Goal: Task Accomplishment & Management: Complete application form

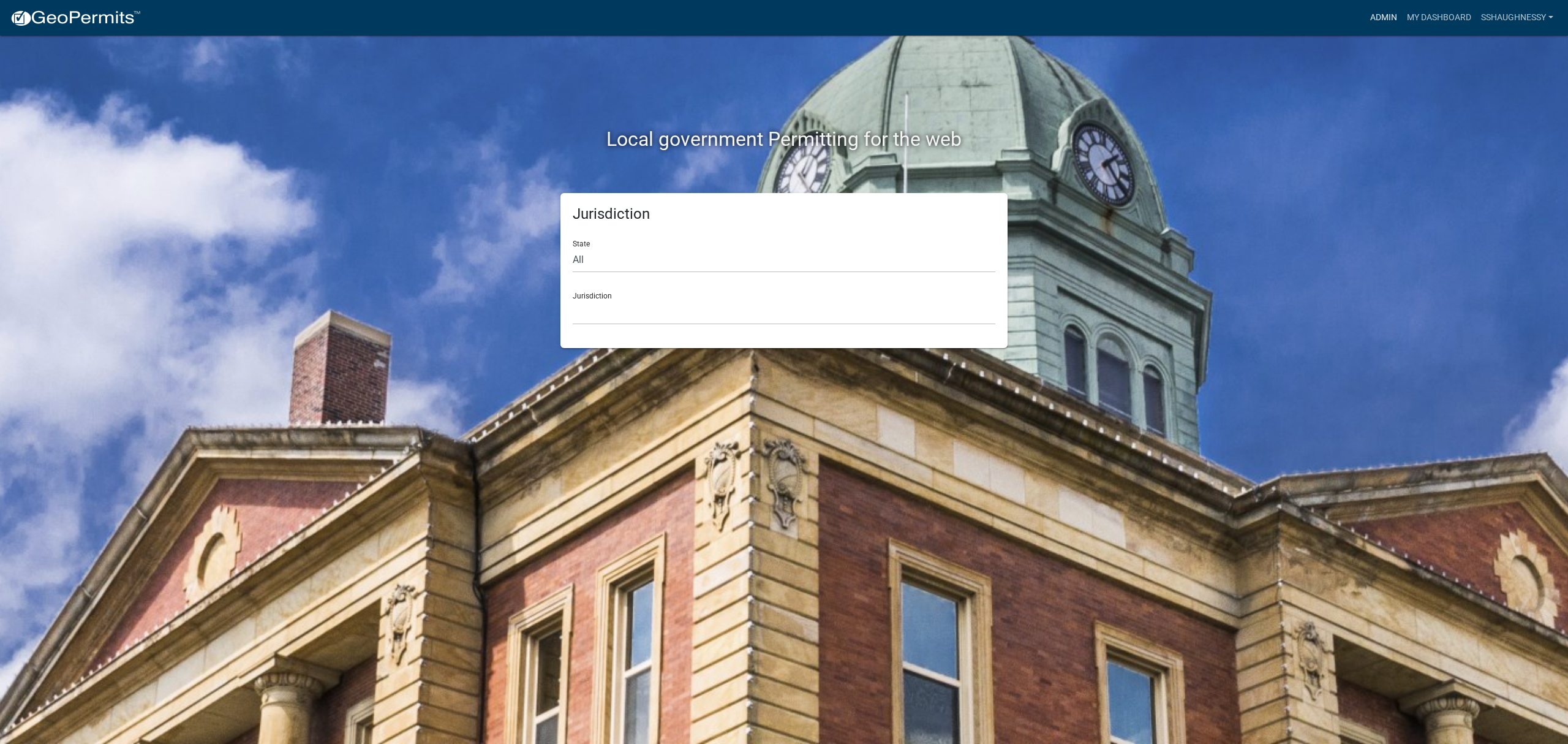
click at [1366, 21] on link "Admin" at bounding box center [1383, 18] width 36 height 24
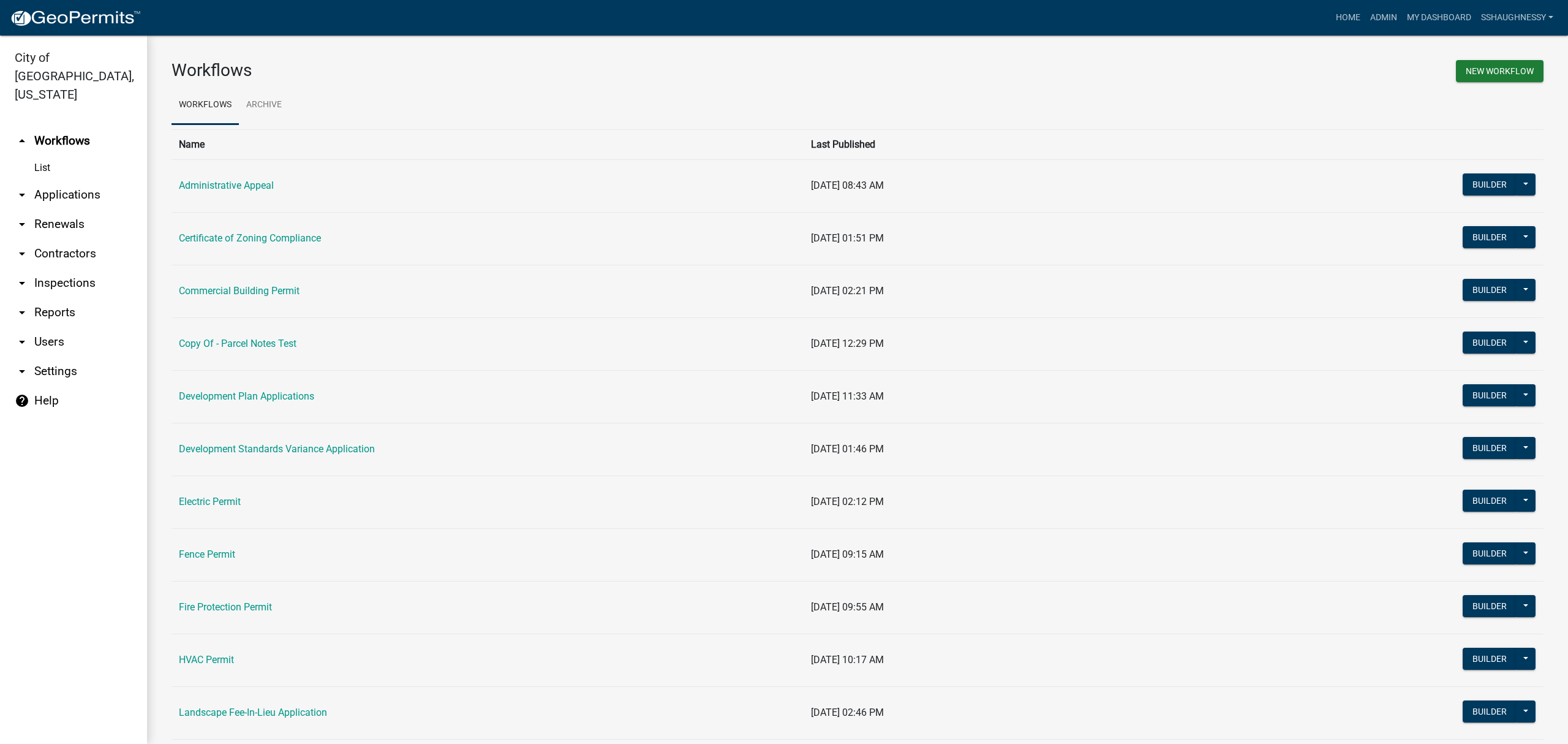
scroll to position [82, 0]
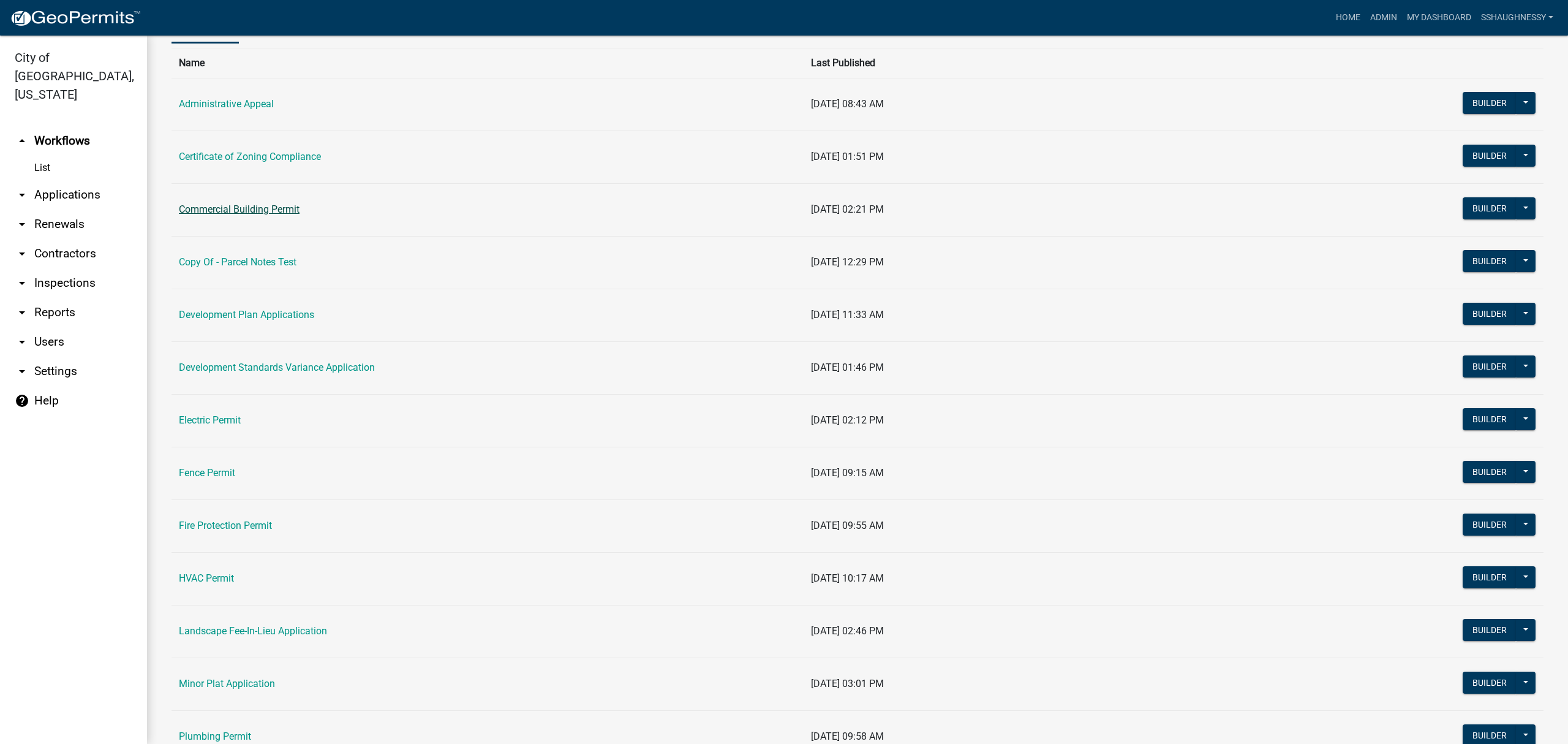
click at [230, 206] on link "Commercial Building Permit" at bounding box center [239, 210] width 121 height 12
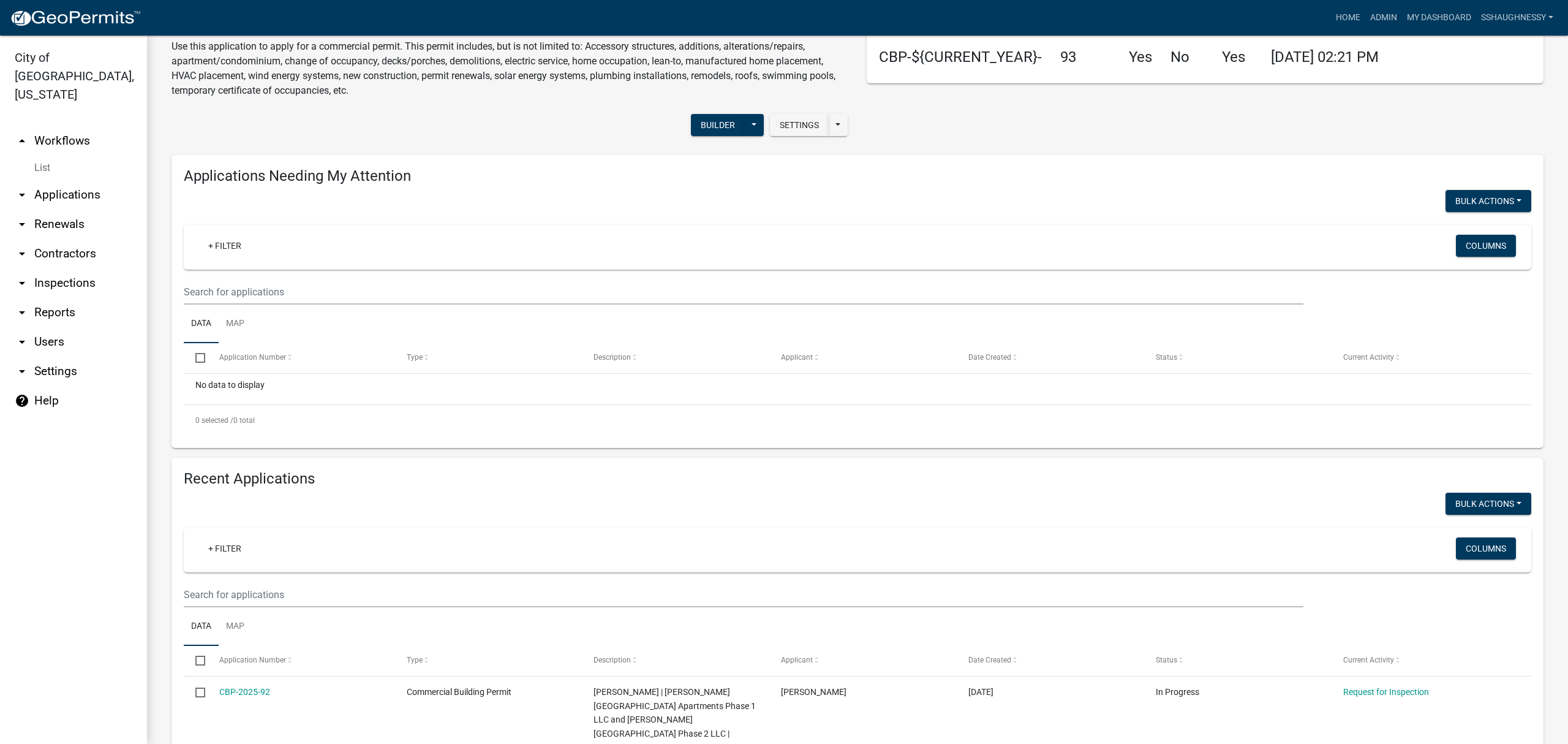
scroll to position [373, 0]
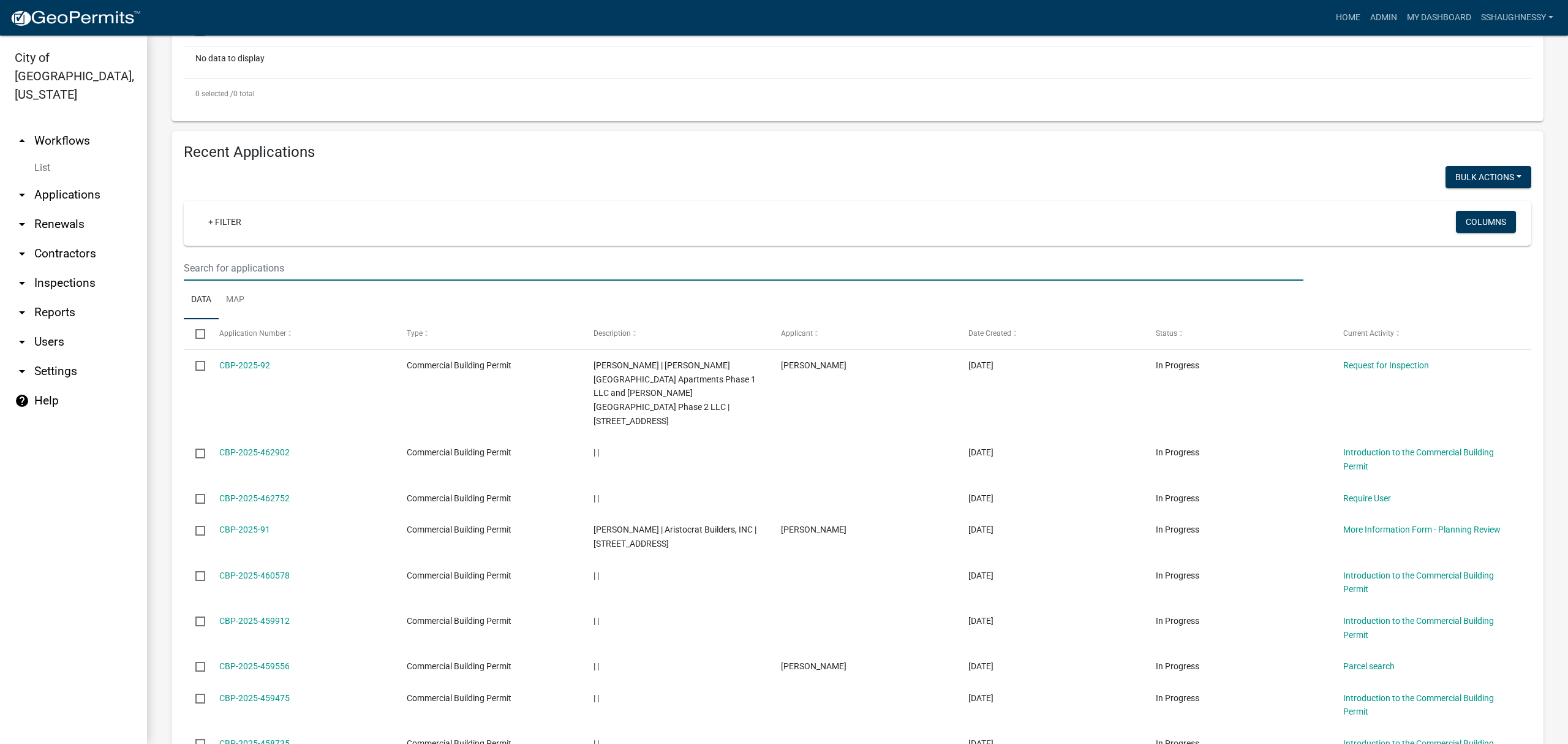
click at [354, 276] on input "text" at bounding box center [744, 269] width 1119 height 26
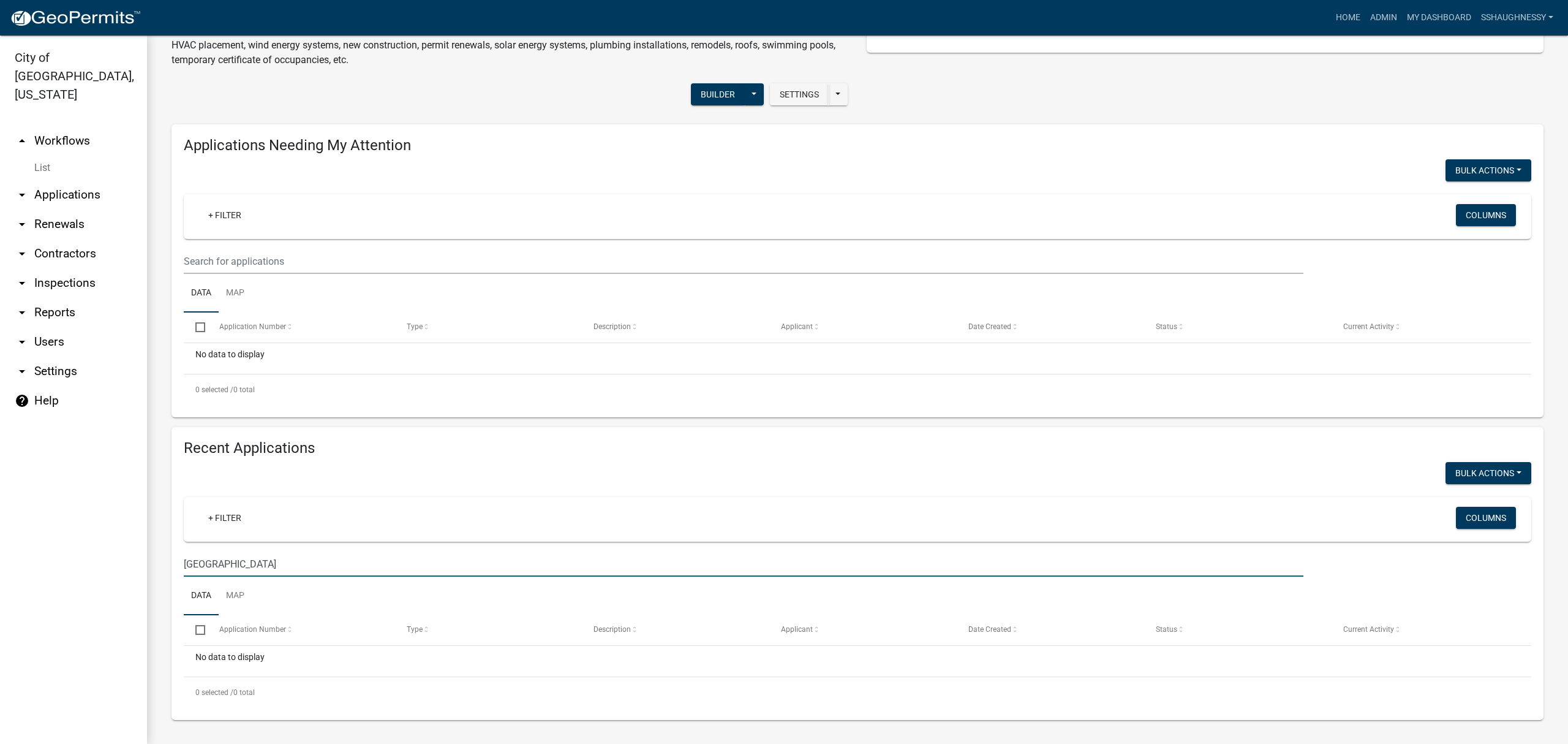
scroll to position [77, 0]
drag, startPoint x: 293, startPoint y: 569, endPoint x: 228, endPoint y: 562, distance: 65.4
click at [228, 562] on input "river ridge flats" at bounding box center [744, 564] width 1119 height 26
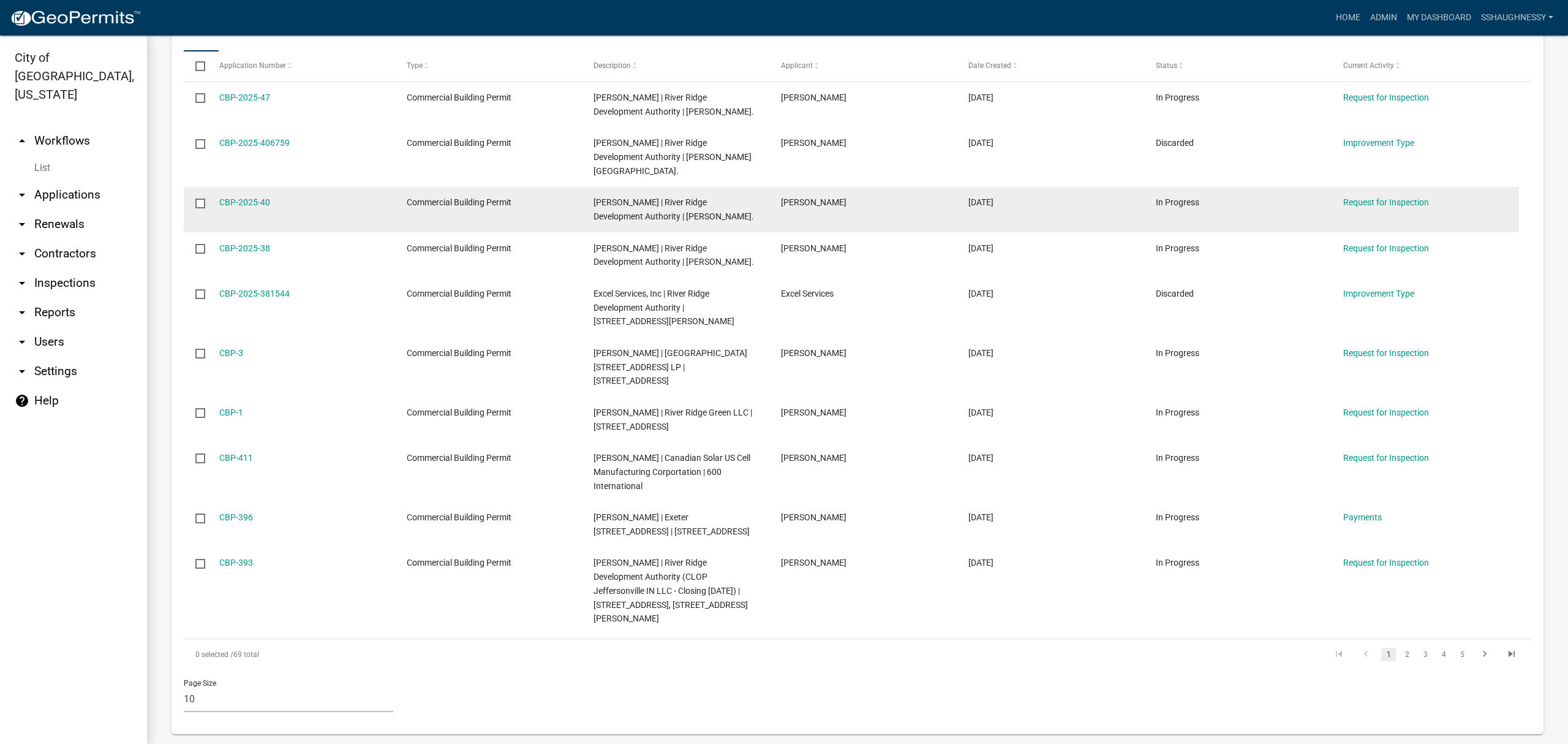
scroll to position [655, 0]
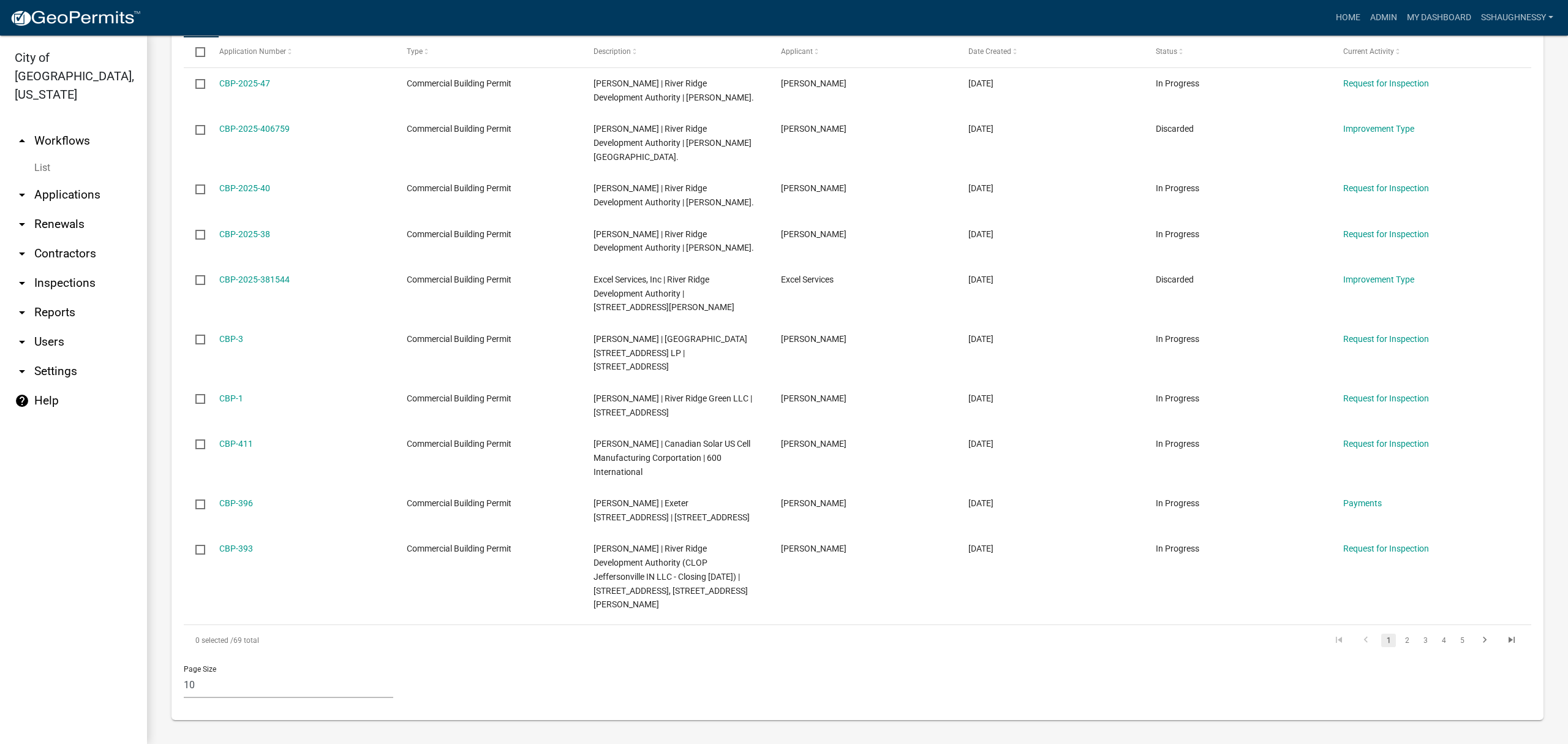
type input "river ridge"
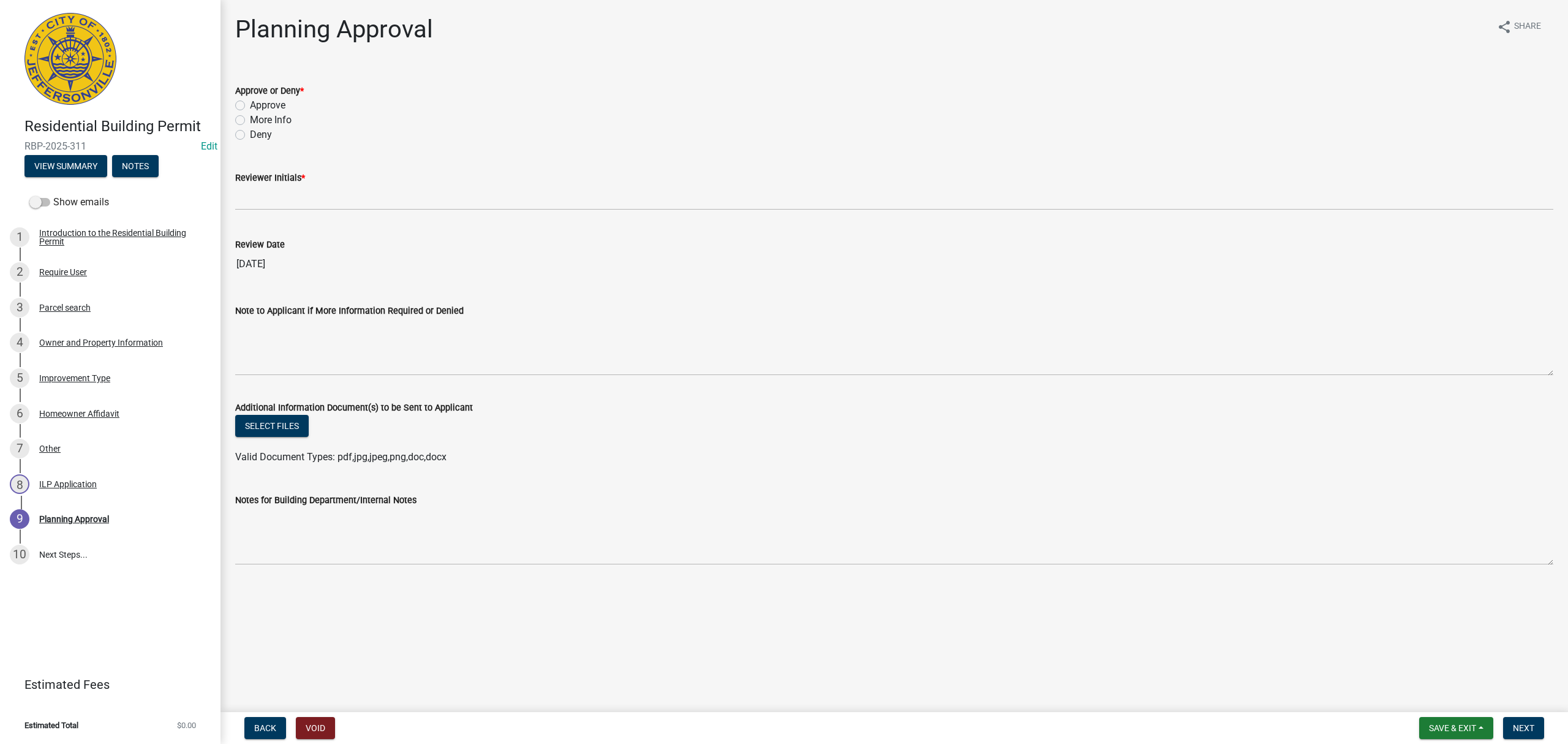
click at [258, 136] on label "Deny" at bounding box center [261, 135] width 22 height 15
click at [258, 136] on input "Deny" at bounding box center [254, 132] width 8 height 8
radio input "true"
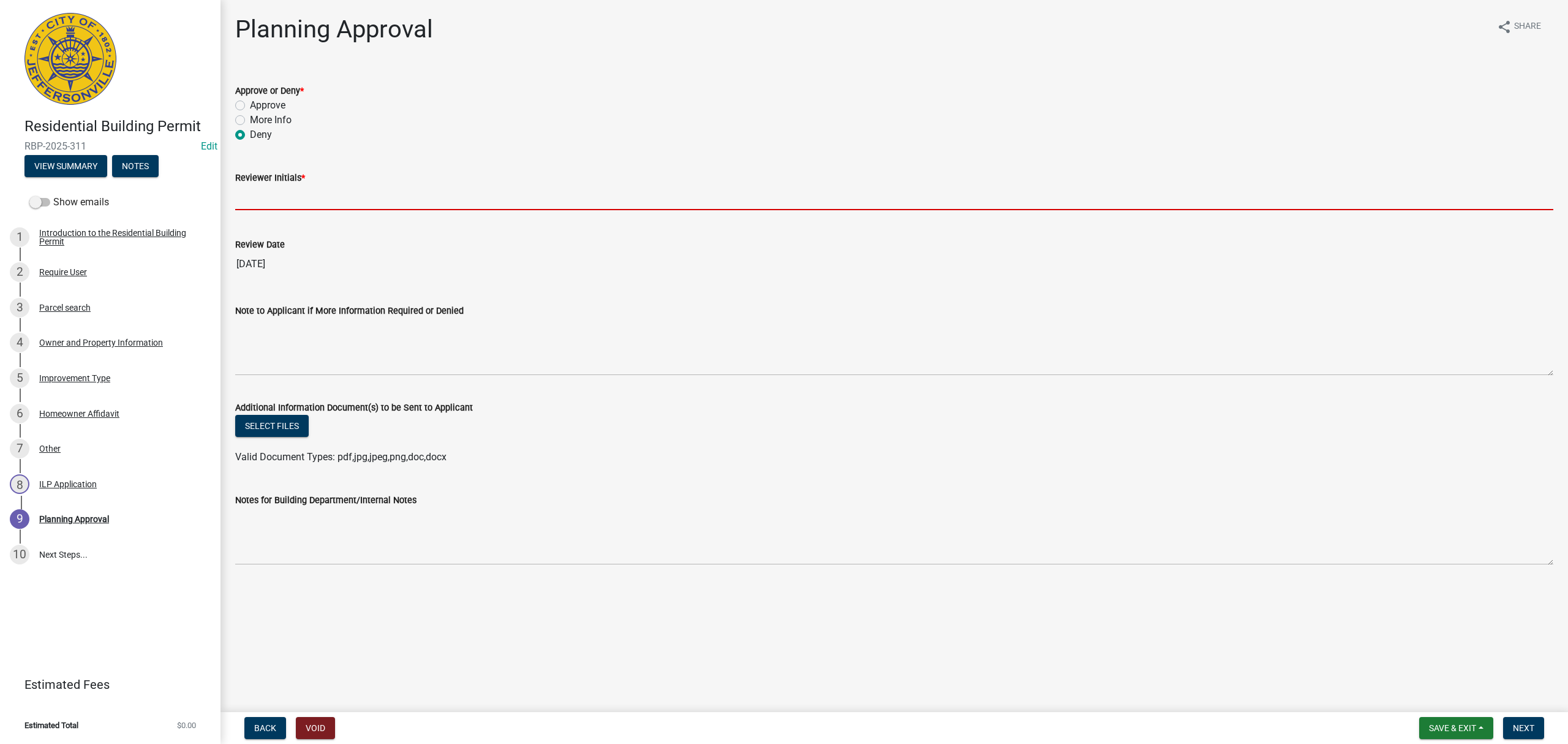
click at [266, 198] on input "Reviewer Initials *" at bounding box center [894, 198] width 1318 height 26
type input "STS"
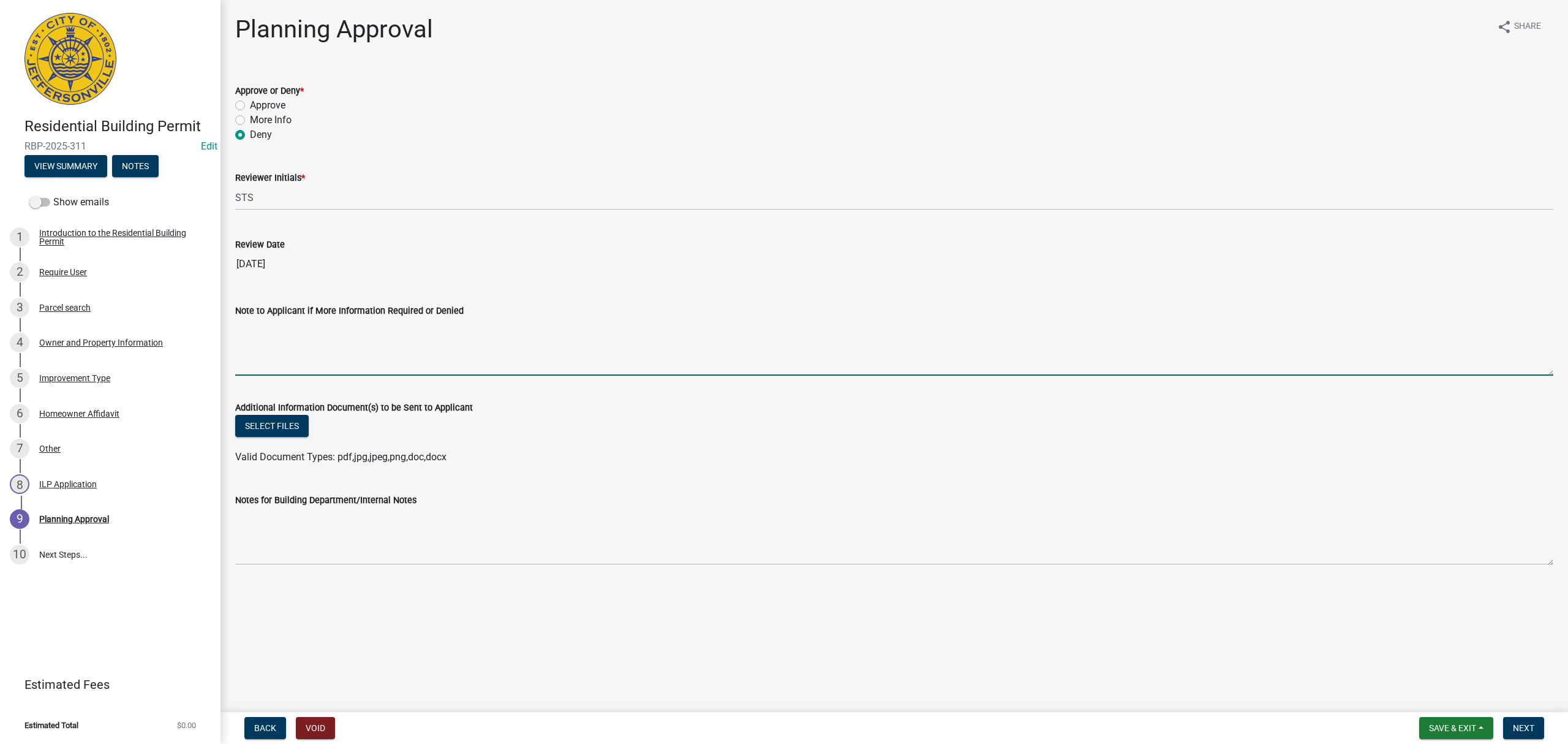
click at [349, 324] on textarea "Note to Applicant if More Information Required or Denied" at bounding box center [894, 346] width 1318 height 58
type textarea "A permit is not required for this work."
click at [1533, 719] on button "Next" at bounding box center [1524, 728] width 41 height 22
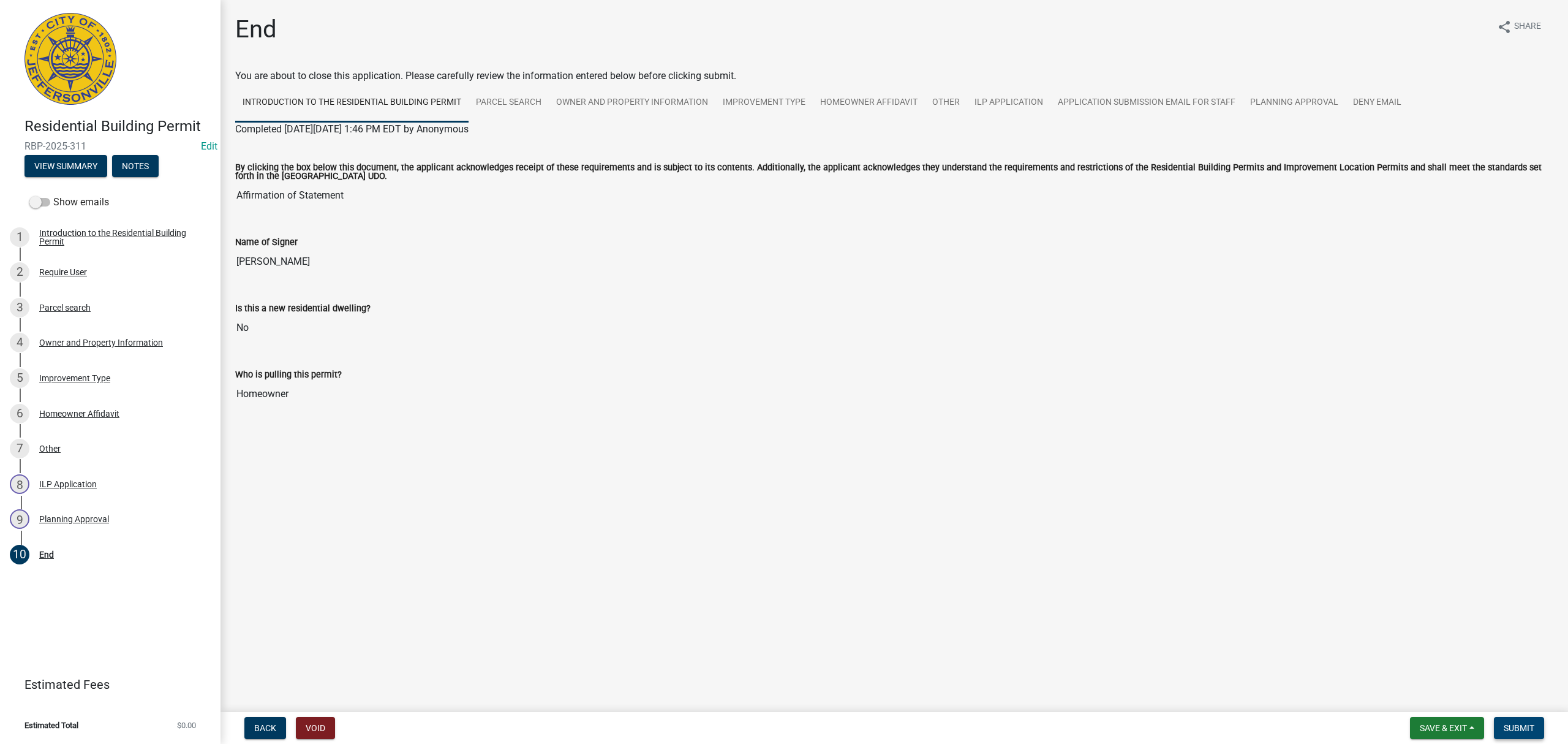
click at [1533, 719] on button "Submit" at bounding box center [1519, 728] width 50 height 22
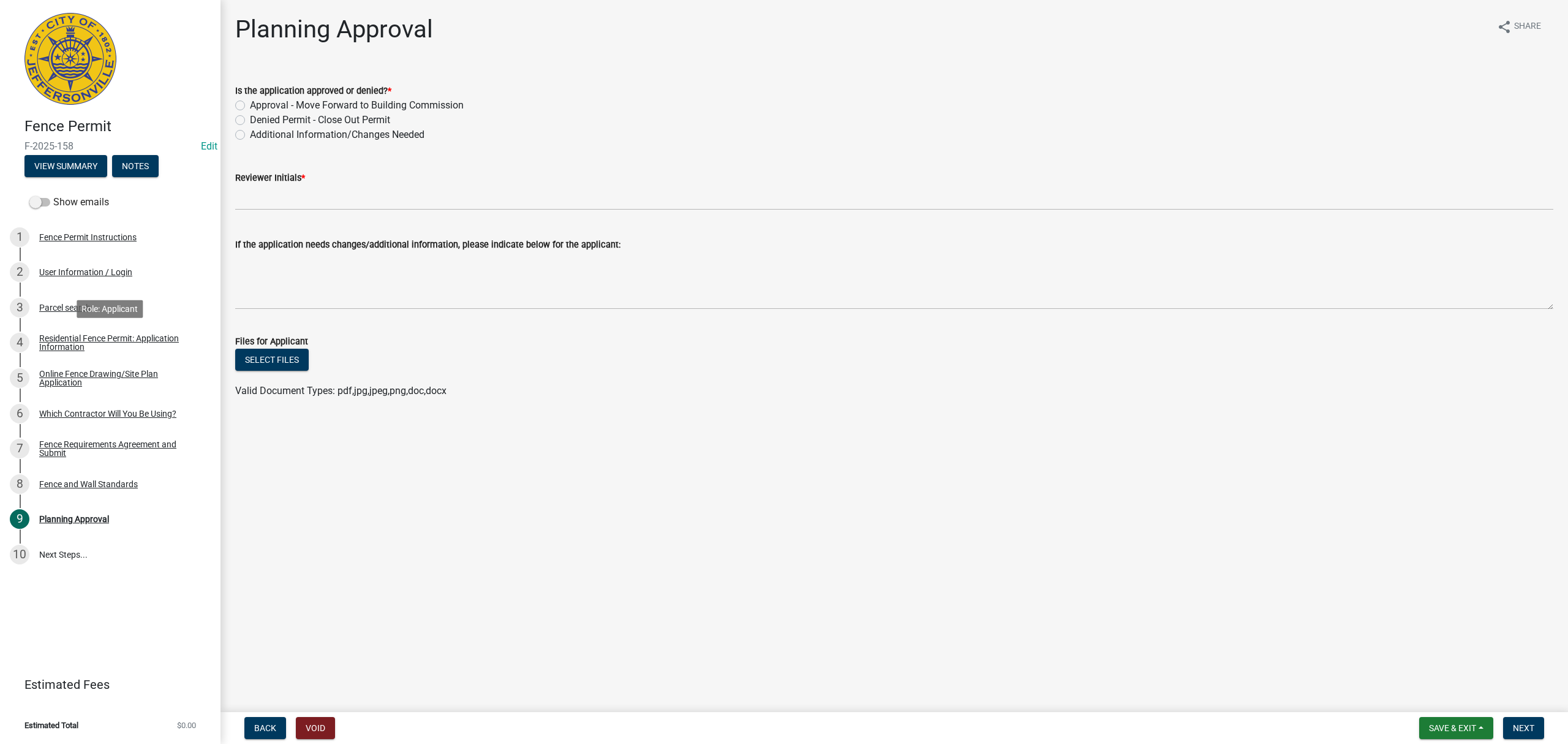
click at [121, 346] on div "Residential Fence Permit: Application Information" at bounding box center [120, 341] width 161 height 17
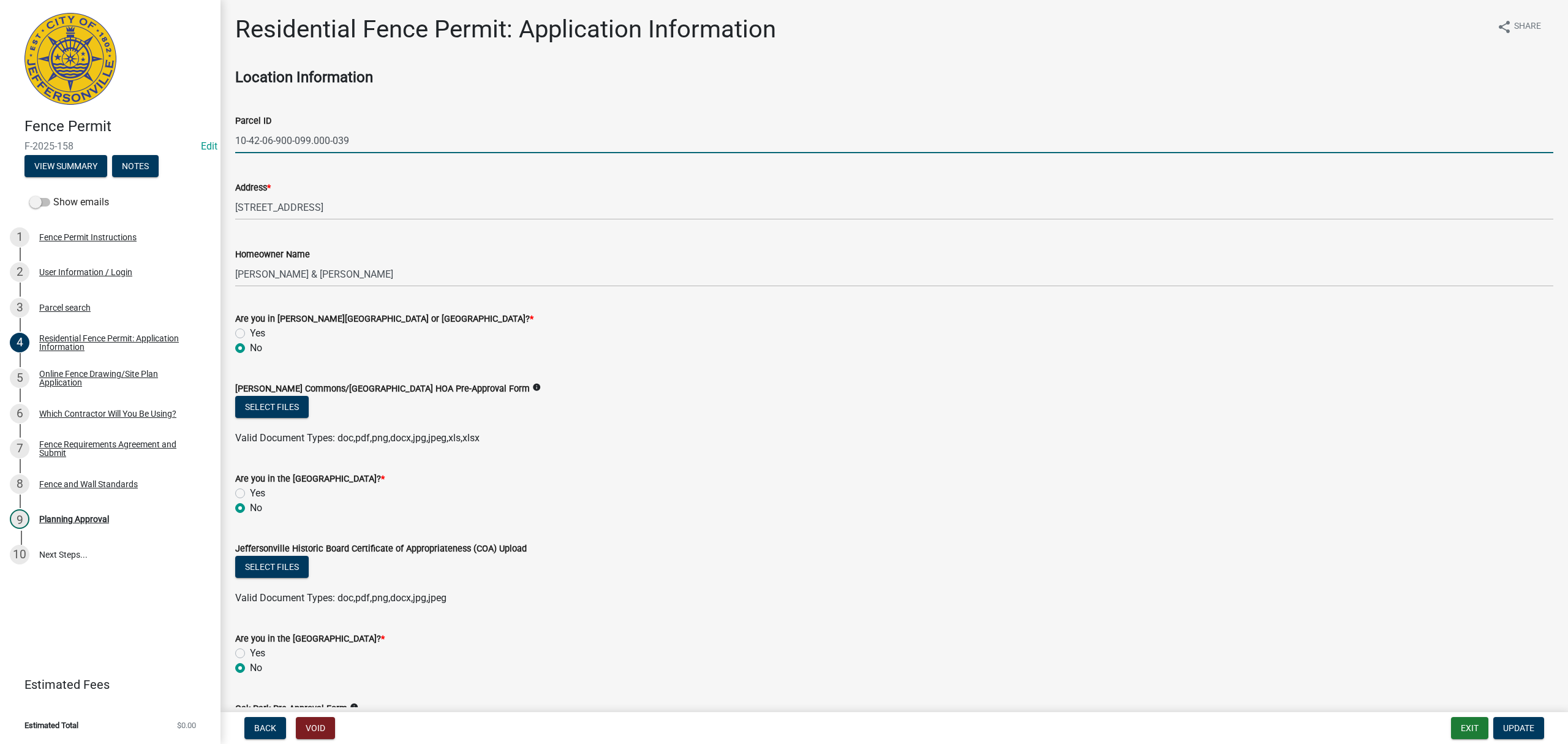
drag, startPoint x: 348, startPoint y: 139, endPoint x: 214, endPoint y: 136, distance: 134.0
click at [214, 136] on div "Fence Permit F-2025-158 Edit View Summary Notes Show emails 1 Fence Permit Inst…" at bounding box center [784, 372] width 1568 height 744
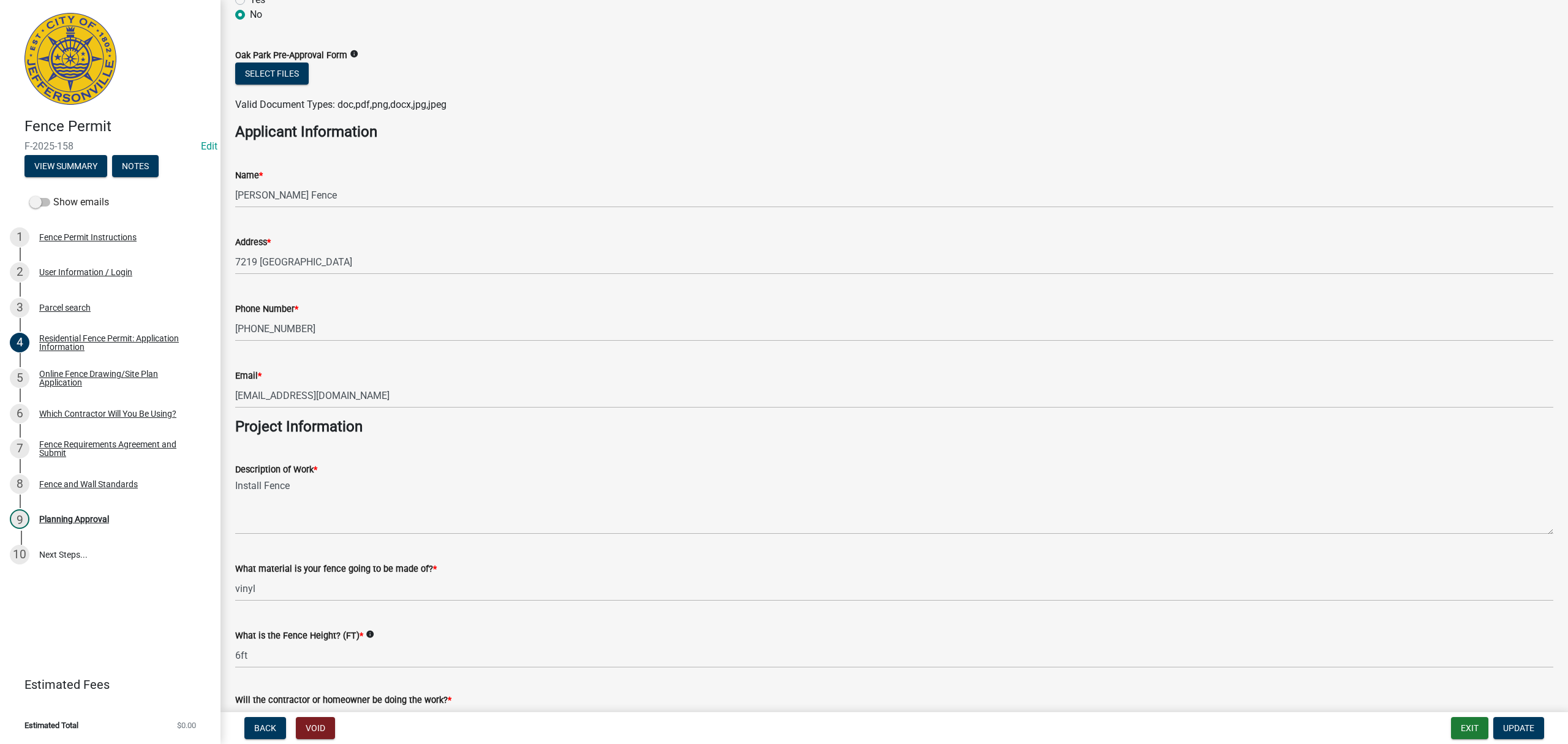
scroll to position [812, 0]
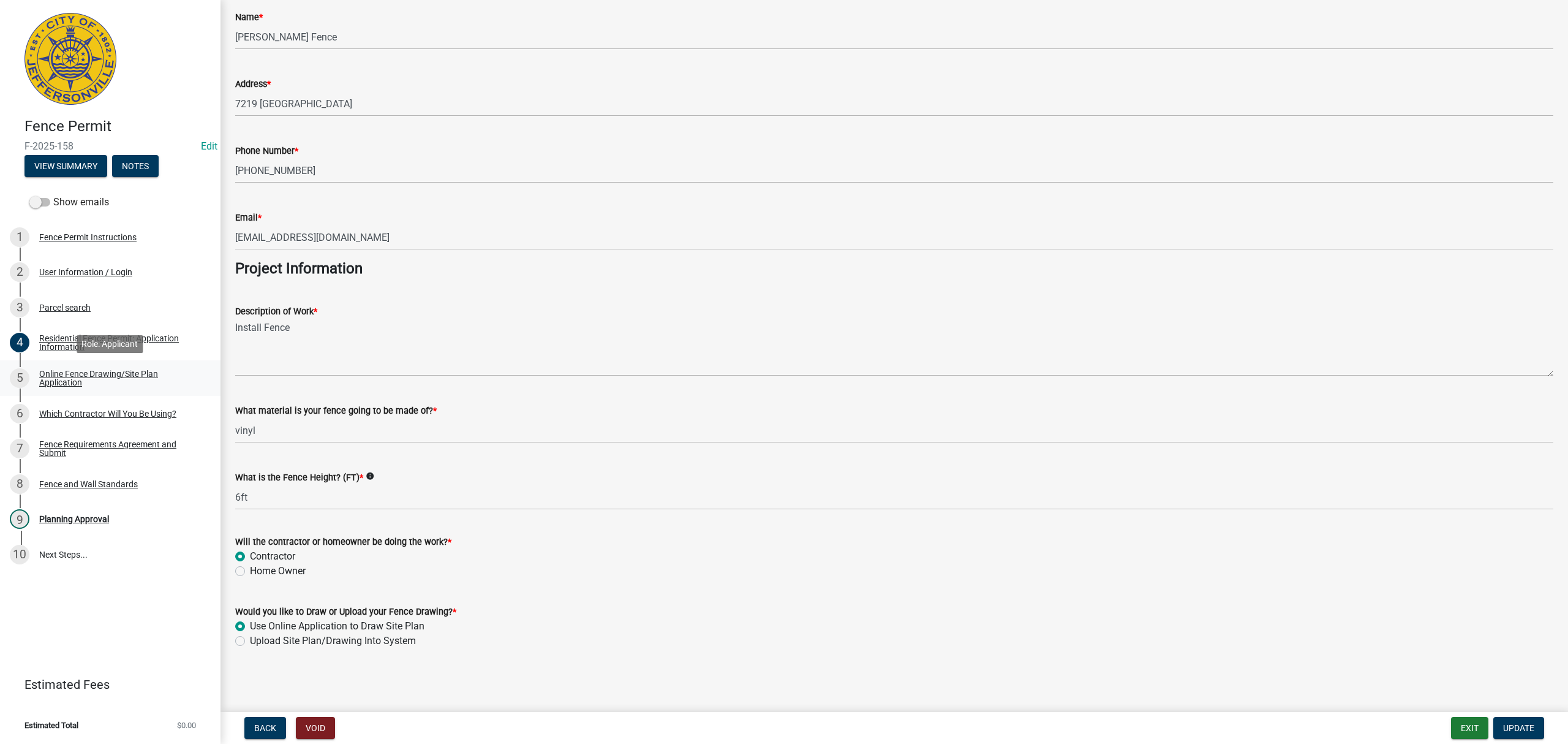
click at [101, 374] on div "Online Fence Drawing/Site Plan Application" at bounding box center [120, 378] width 161 height 17
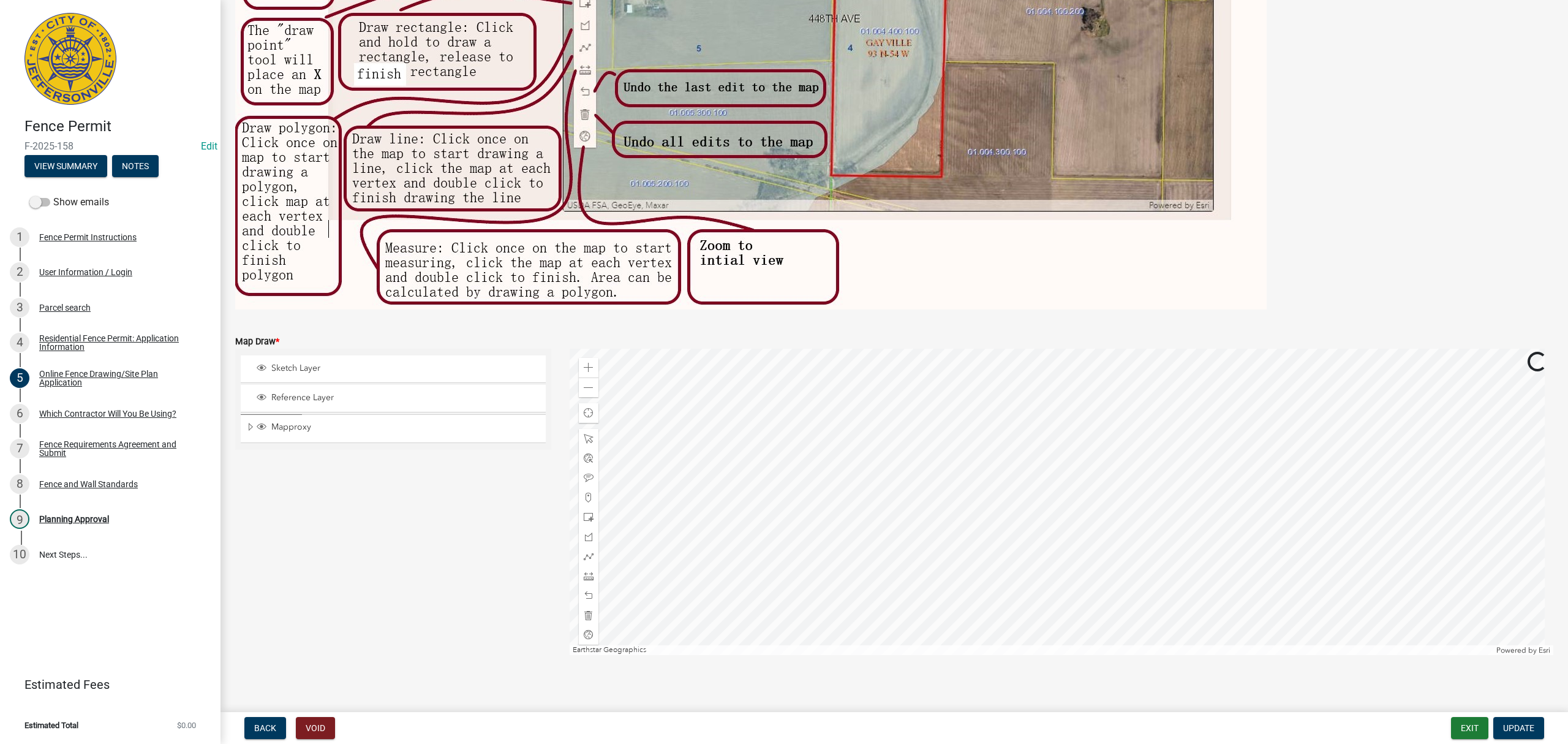
scroll to position [284, 0]
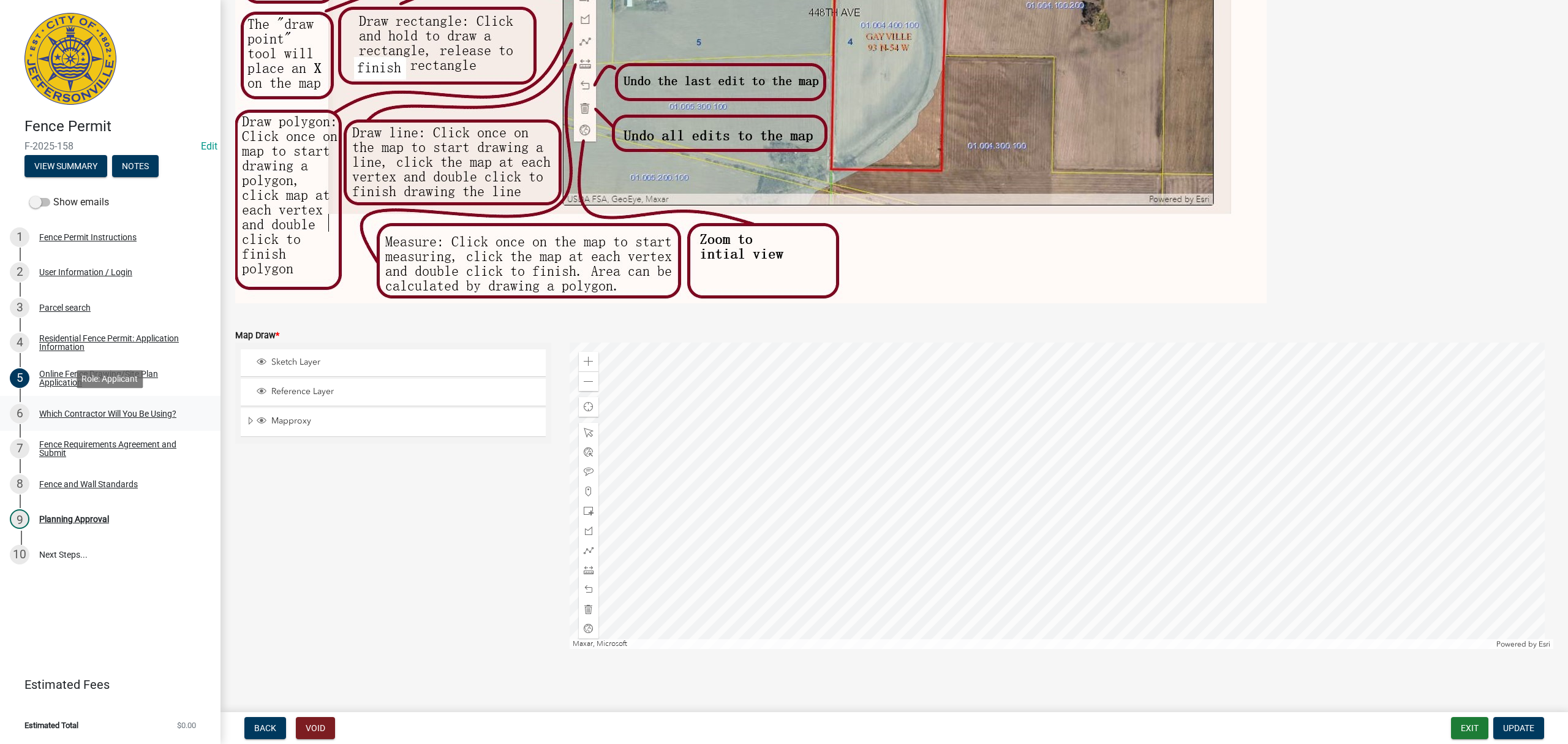
click at [116, 420] on div "6 Which Contractor Will You Be Using?" at bounding box center [105, 413] width 191 height 20
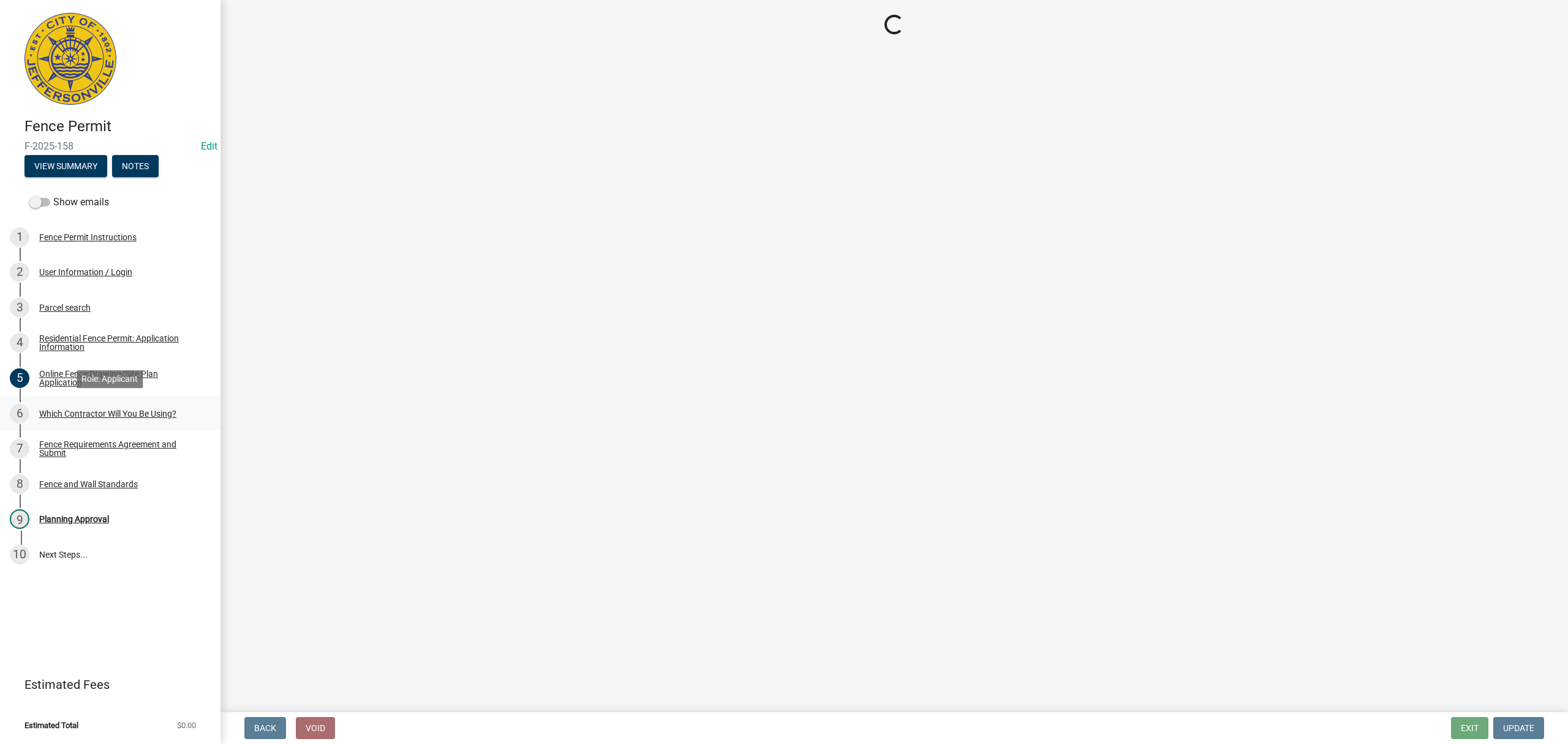
scroll to position [0, 0]
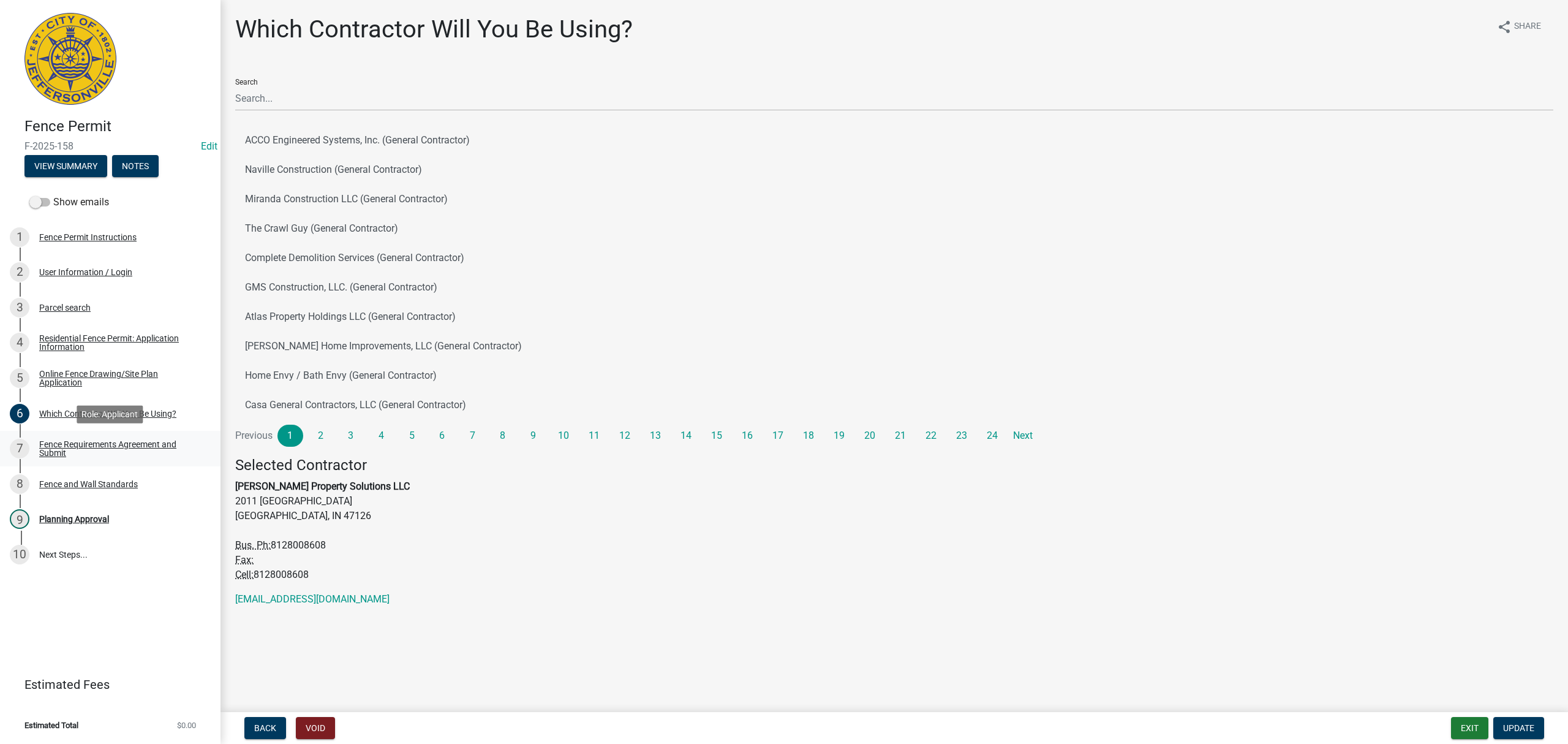
click at [123, 440] on div "Fence Requirements Agreement and Submit" at bounding box center [120, 448] width 161 height 17
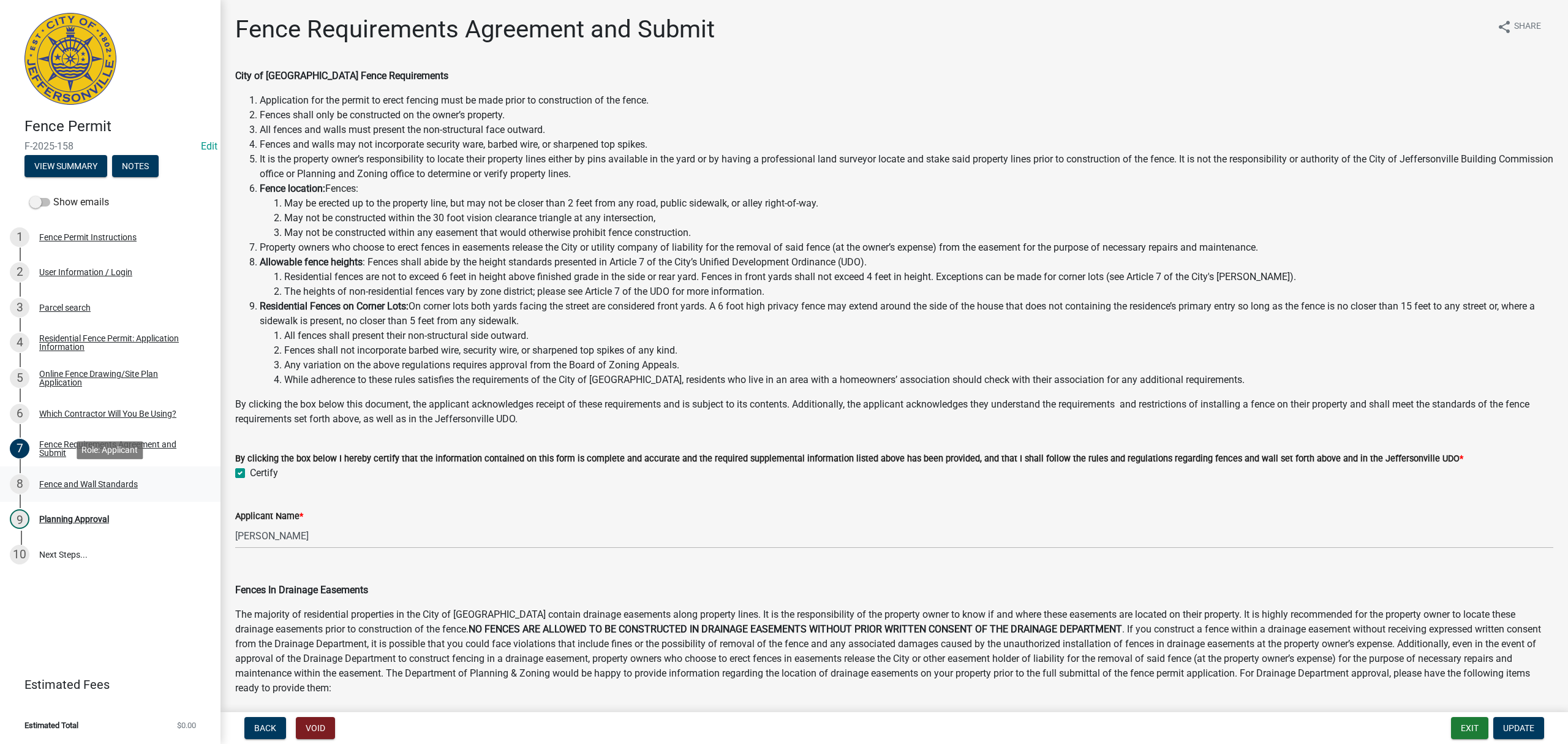
click at [106, 488] on div "Fence and Wall Standards" at bounding box center [89, 484] width 98 height 9
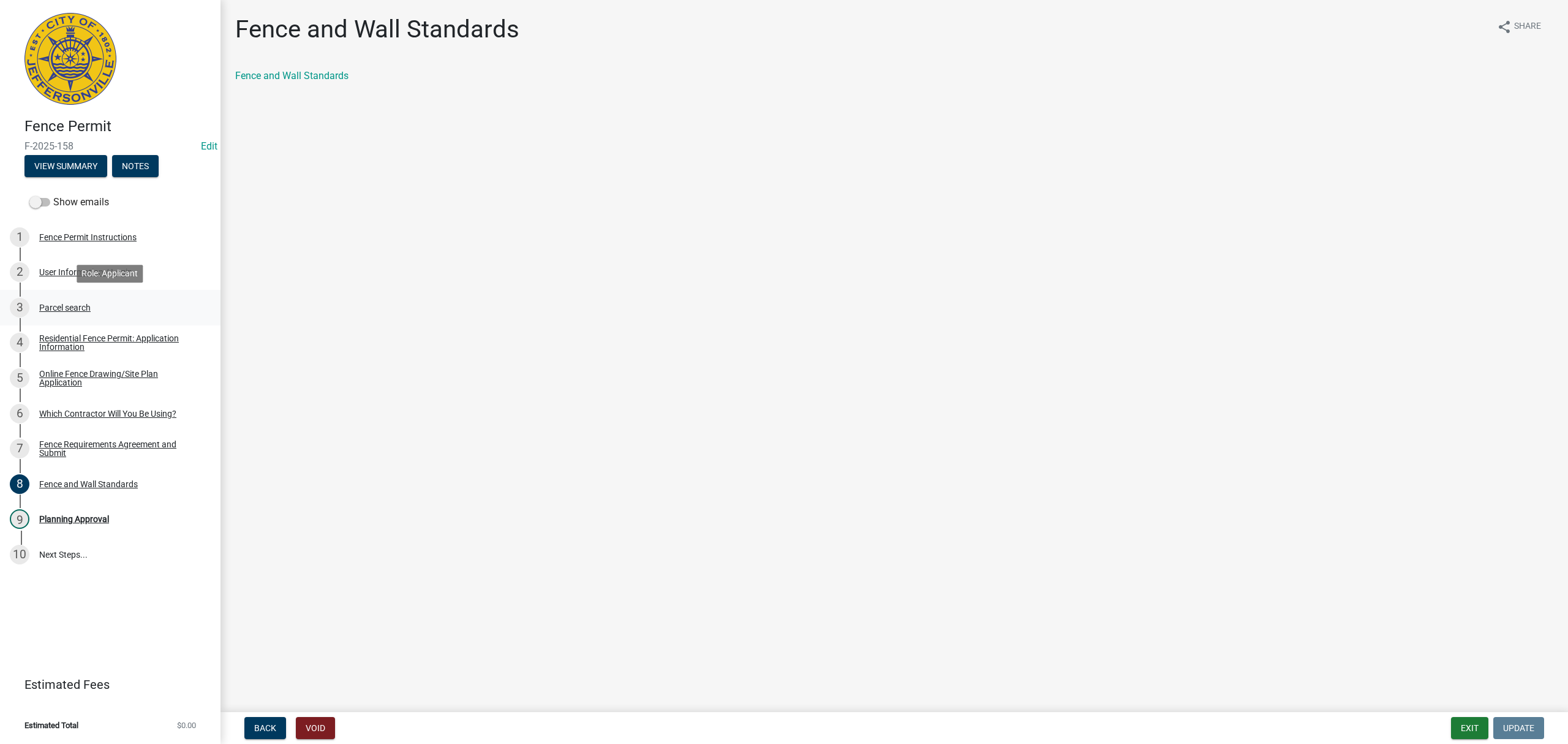
click at [111, 309] on div "3 Parcel search" at bounding box center [105, 308] width 191 height 20
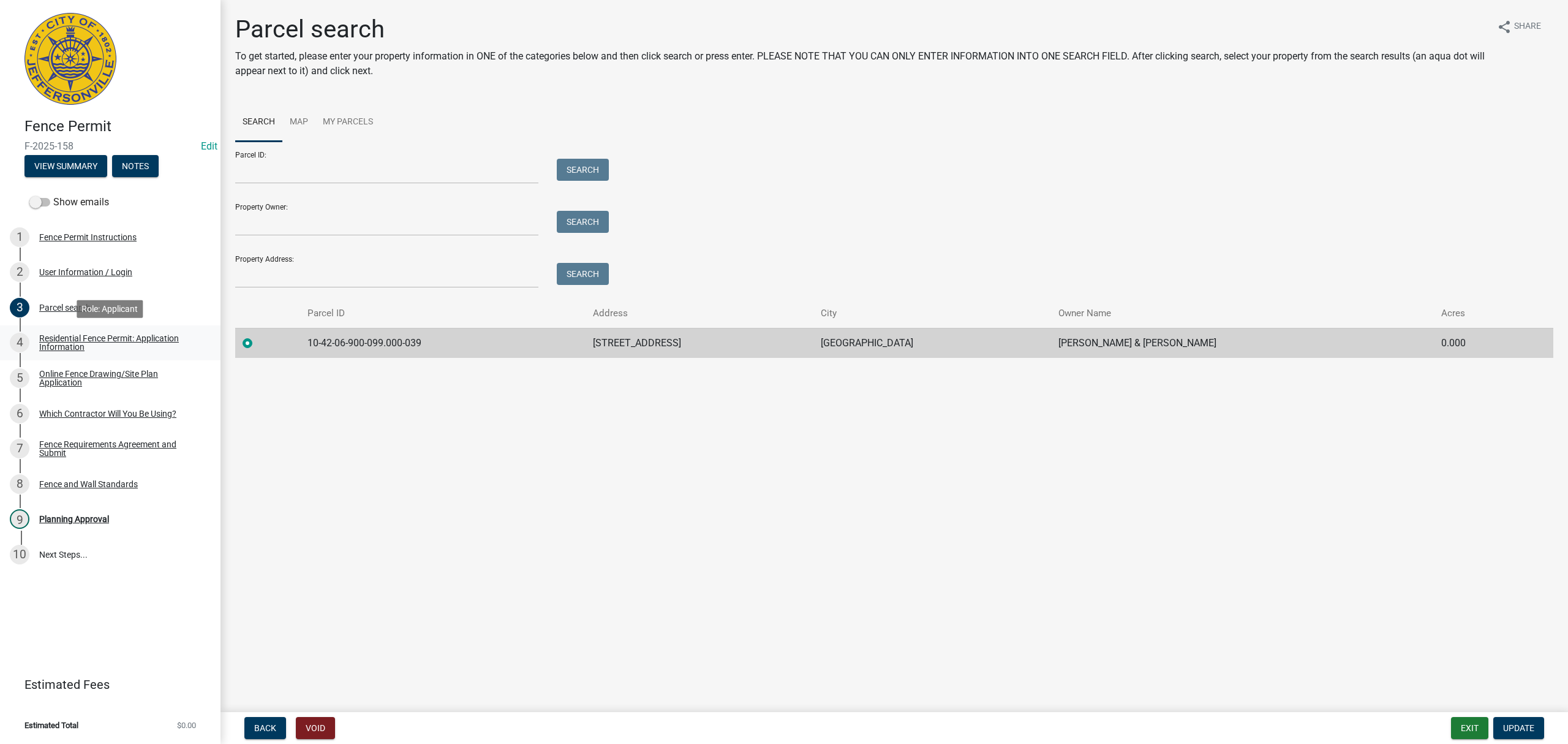
click at [125, 331] on link "4 Residential Fence Permit: Application Information" at bounding box center [110, 343] width 220 height 35
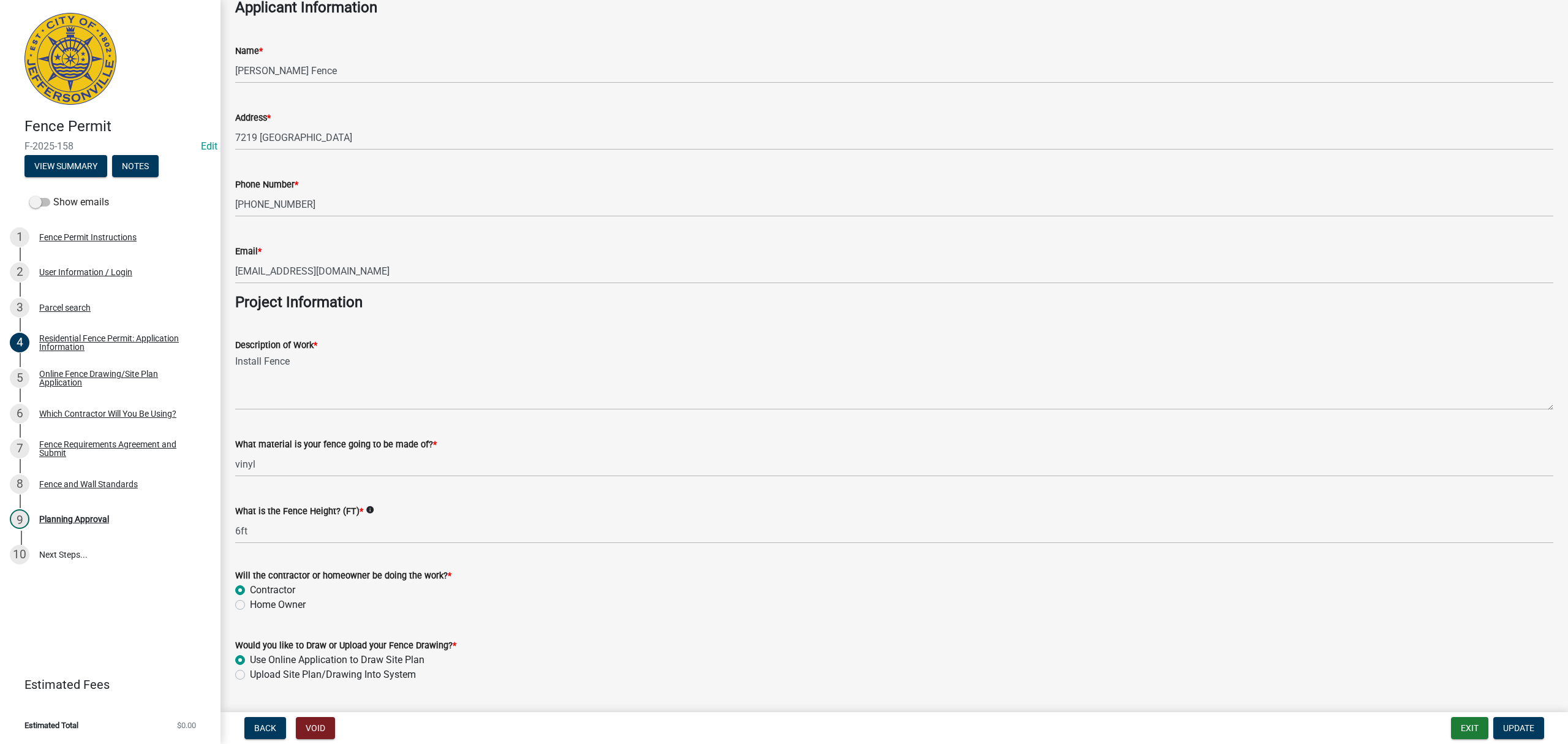
scroll to position [812, 0]
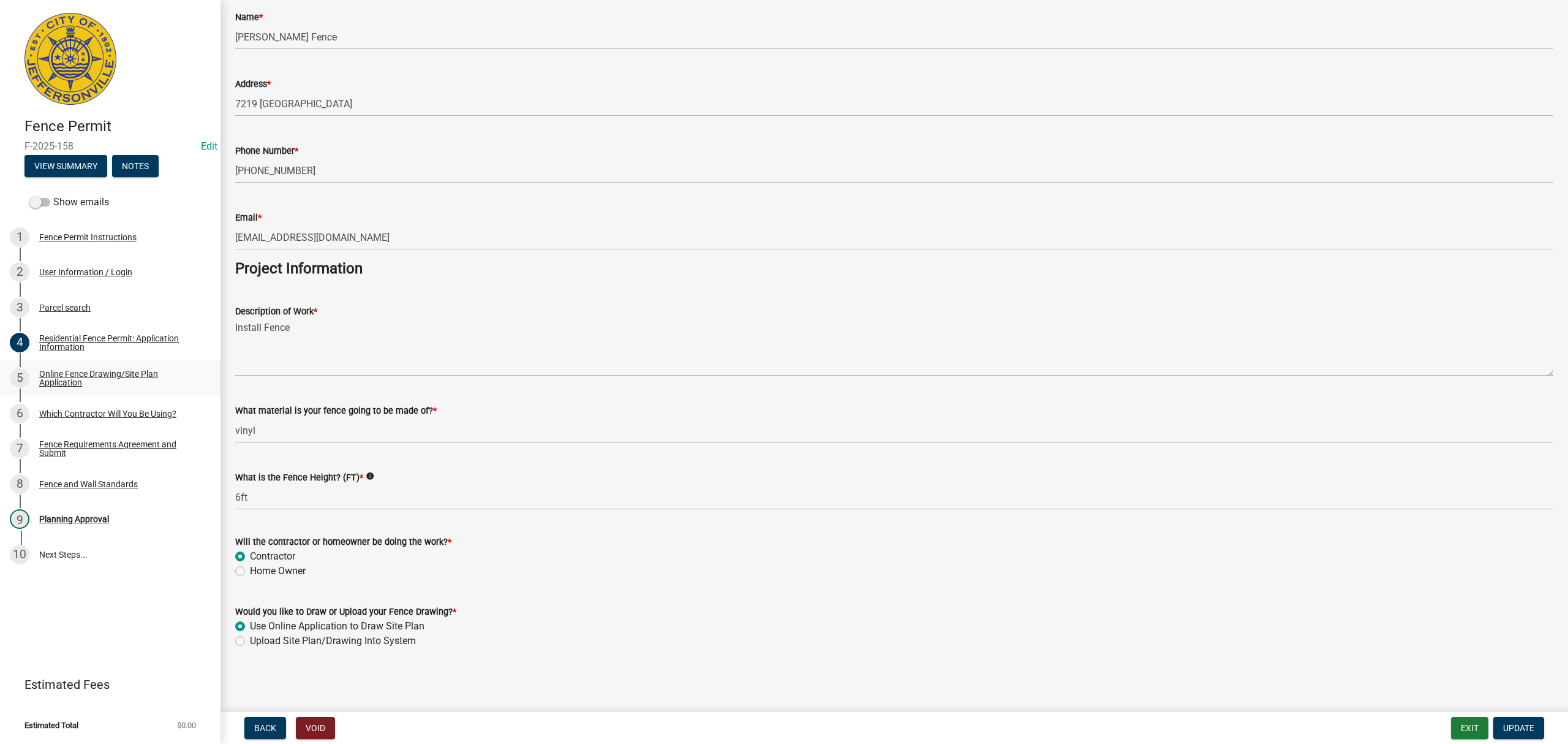
click at [133, 381] on div "Online Fence Drawing/Site Plan Application" at bounding box center [120, 378] width 161 height 17
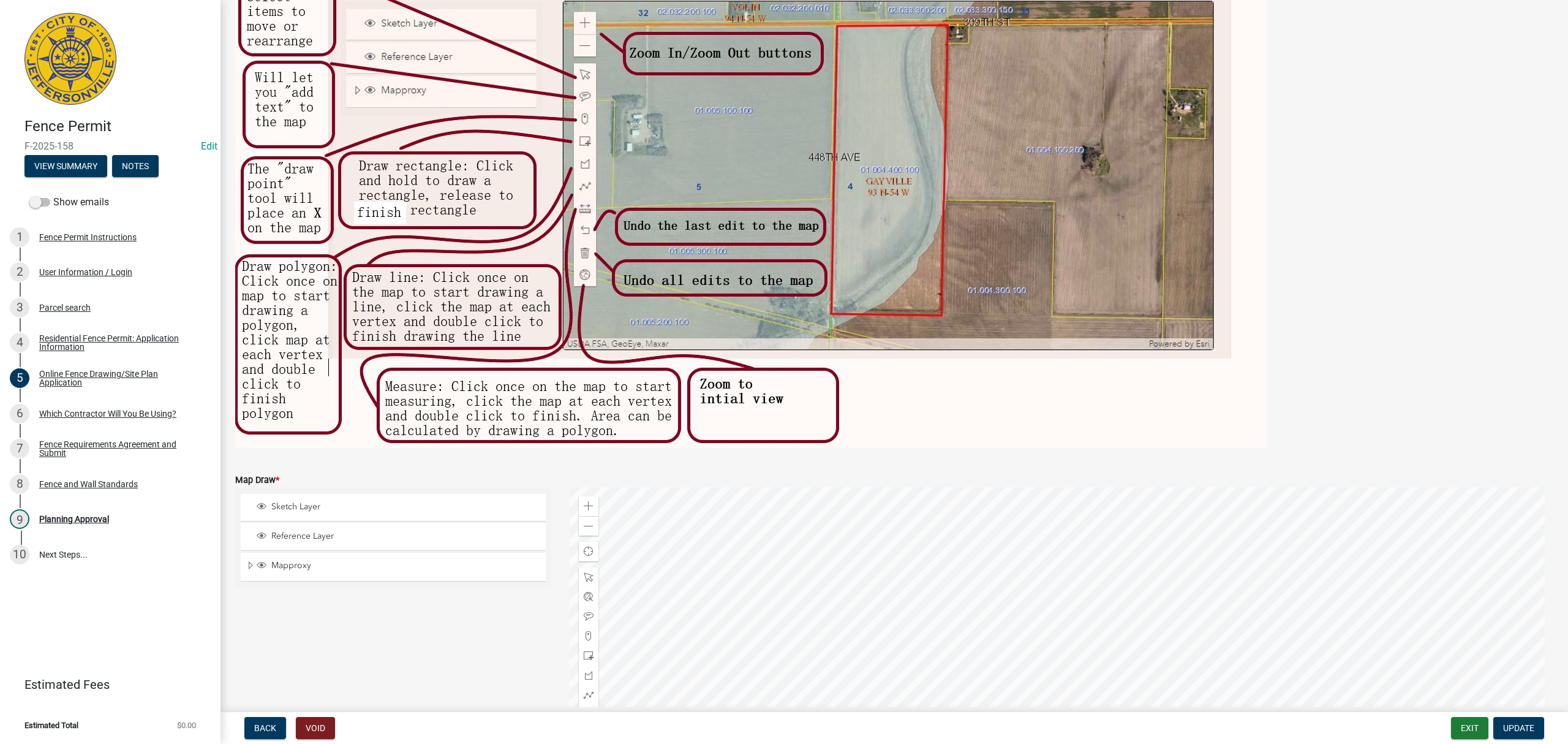
scroll to position [284, 0]
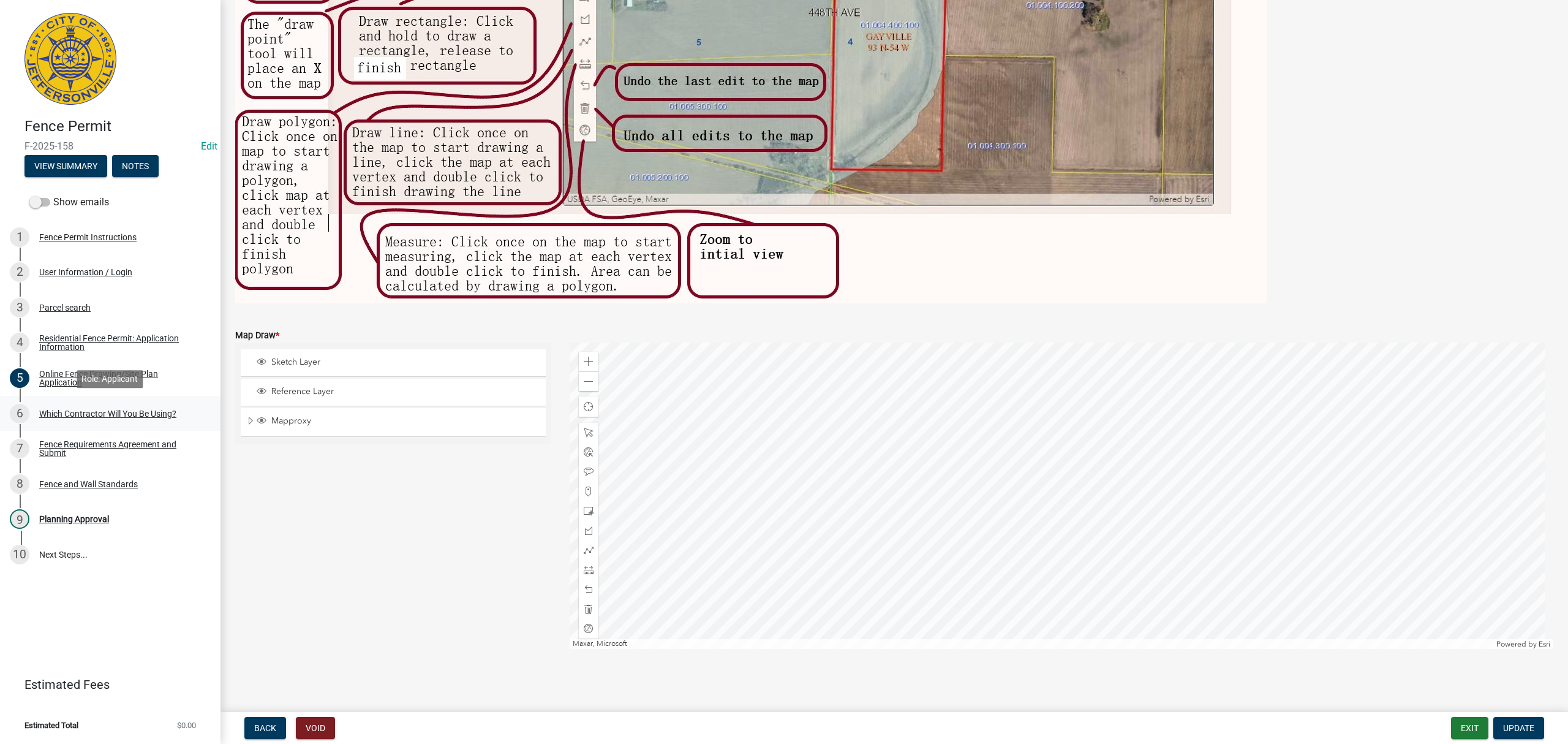
click at [123, 407] on div "6 Which Contractor Will You Be Using?" at bounding box center [105, 413] width 191 height 20
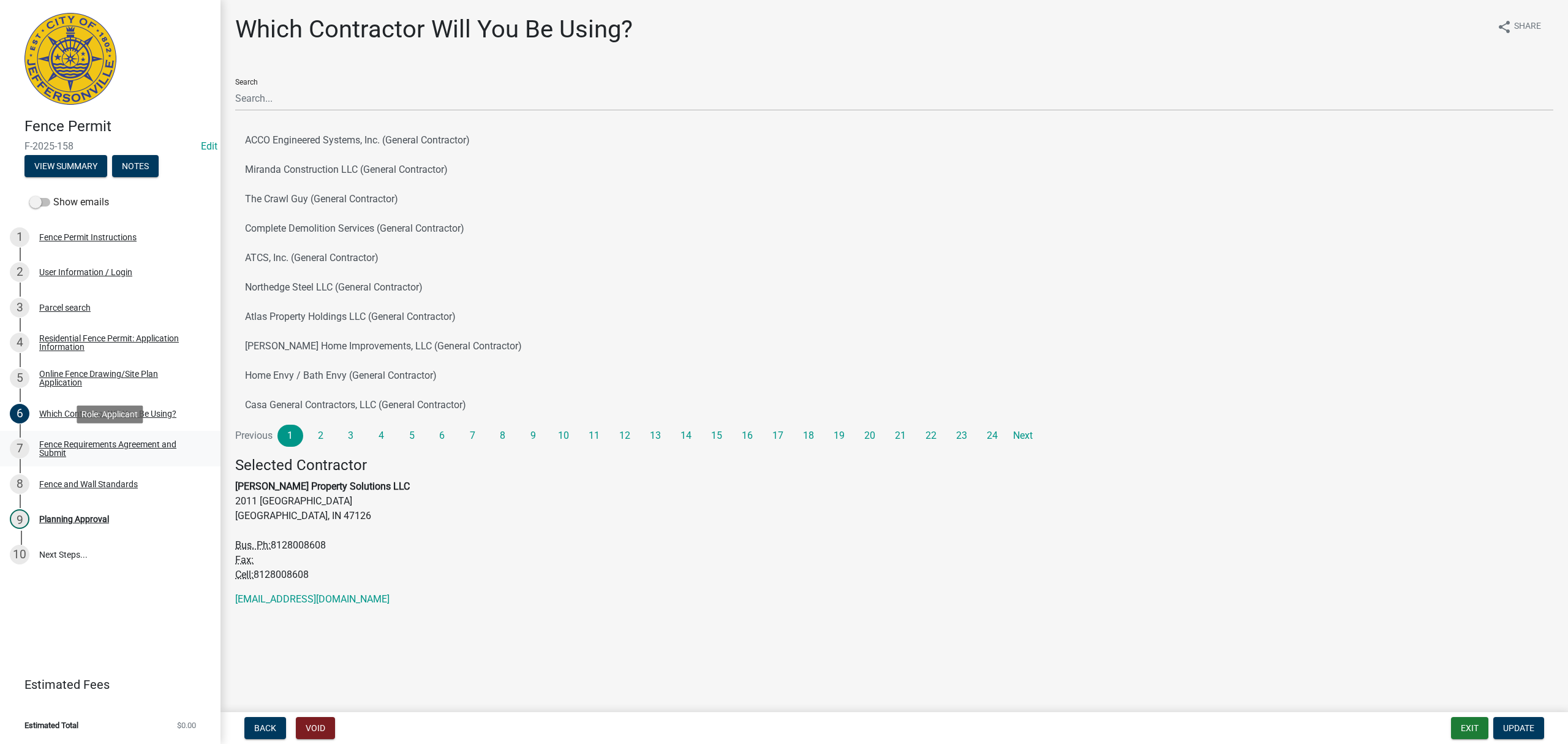
click at [121, 459] on link "7 Fence Requirements Agreement and Submit" at bounding box center [110, 449] width 220 height 35
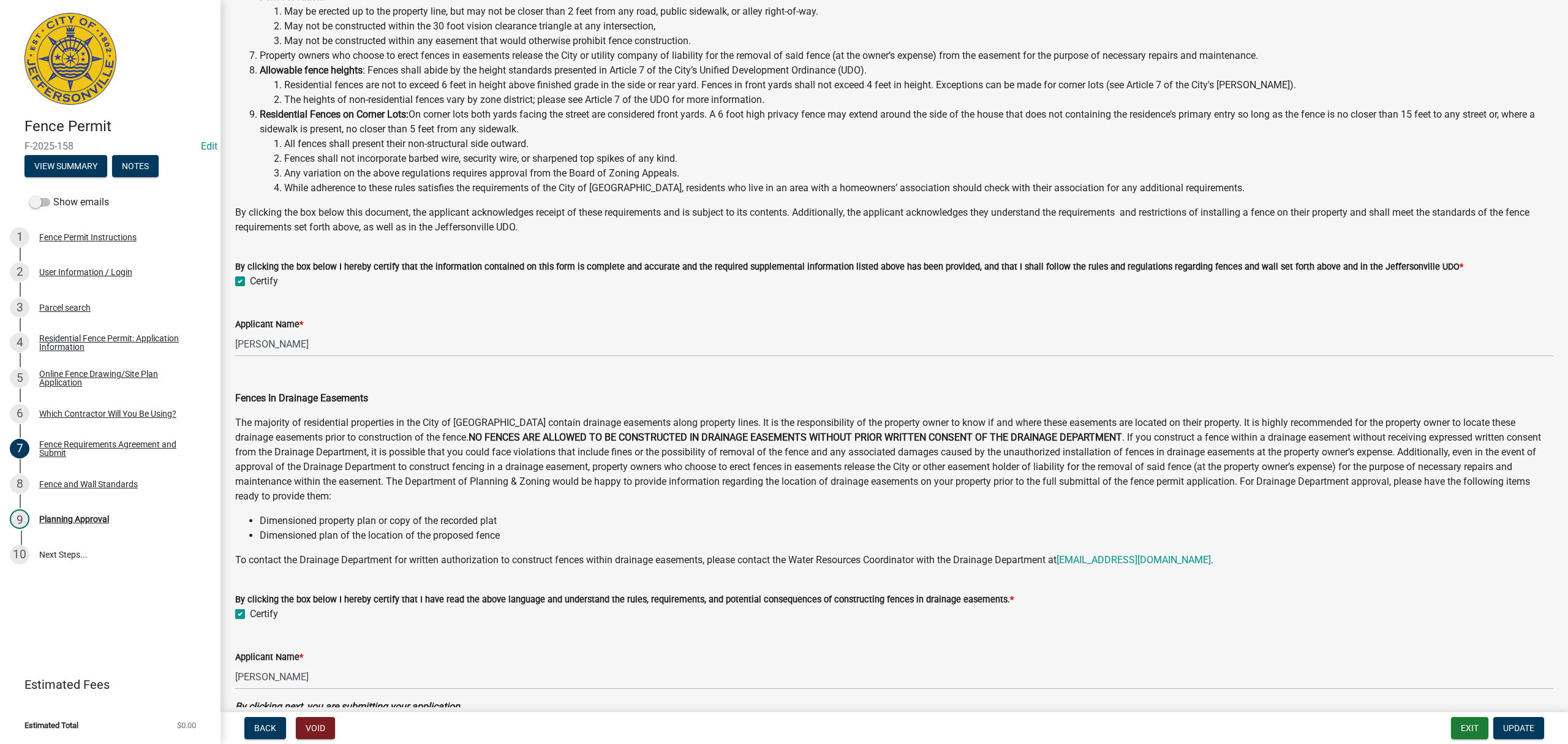
scroll to position [323, 0]
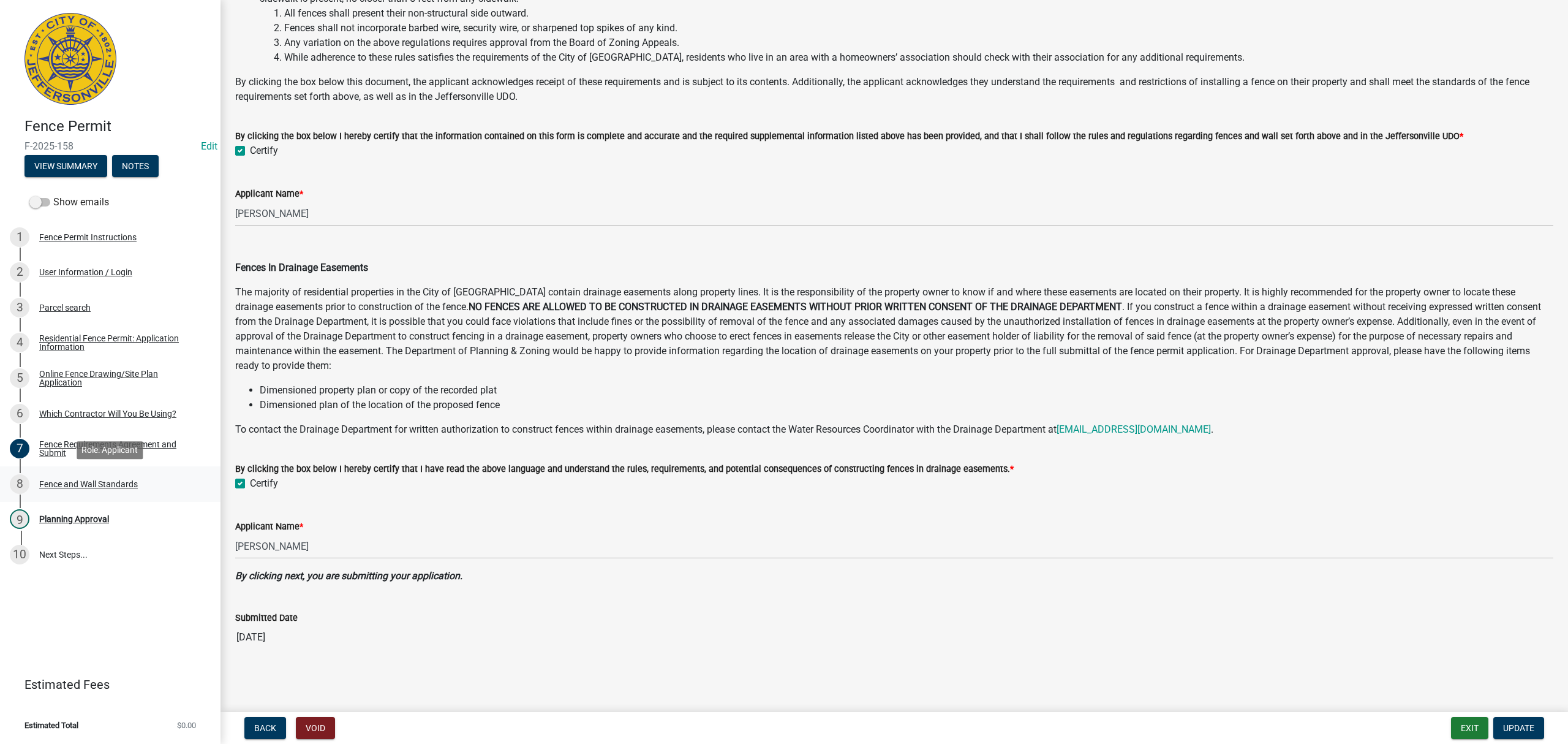
click at [94, 488] on div "Fence and Wall Standards" at bounding box center [89, 484] width 98 height 9
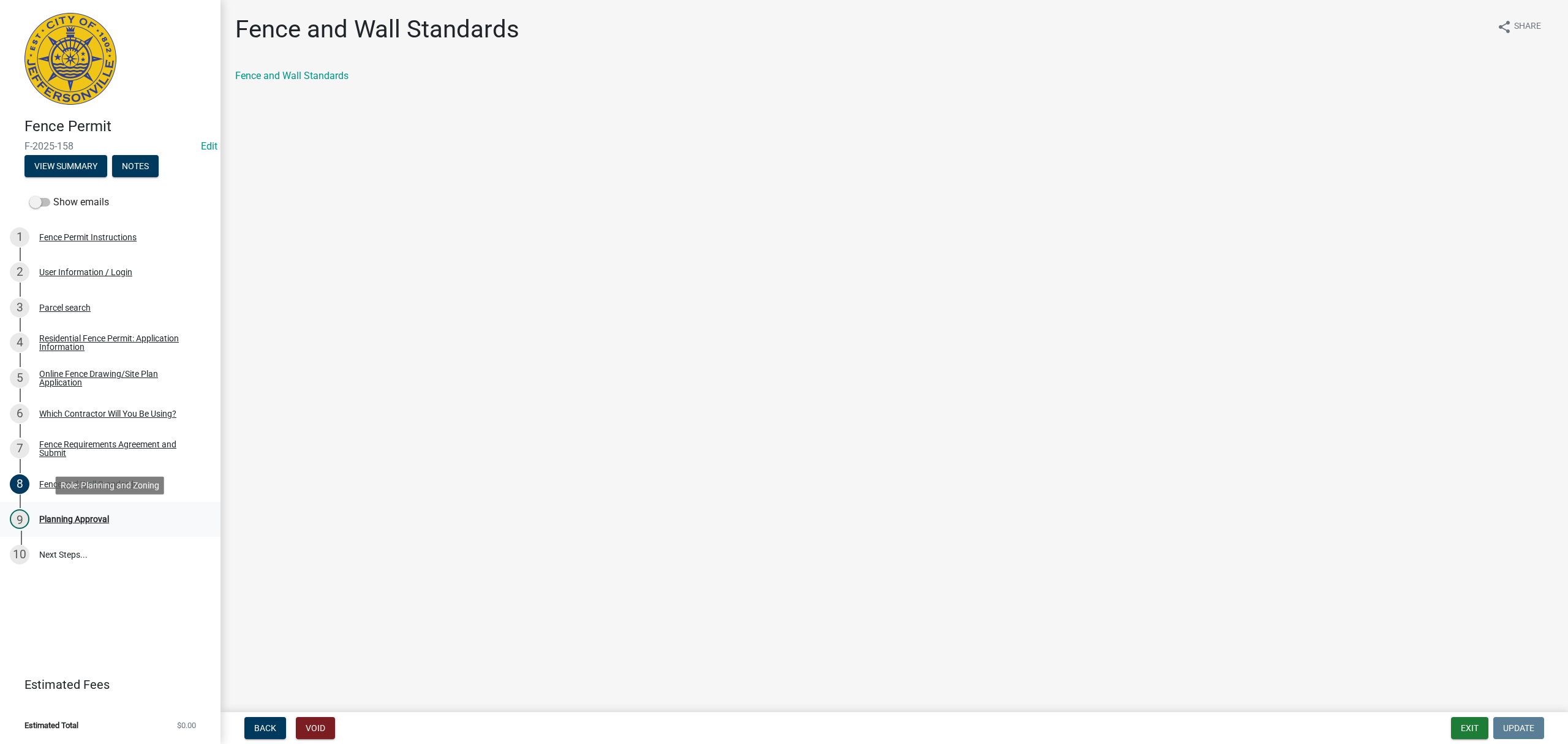
click at [109, 510] on div "9 Planning Approval" at bounding box center [105, 520] width 191 height 20
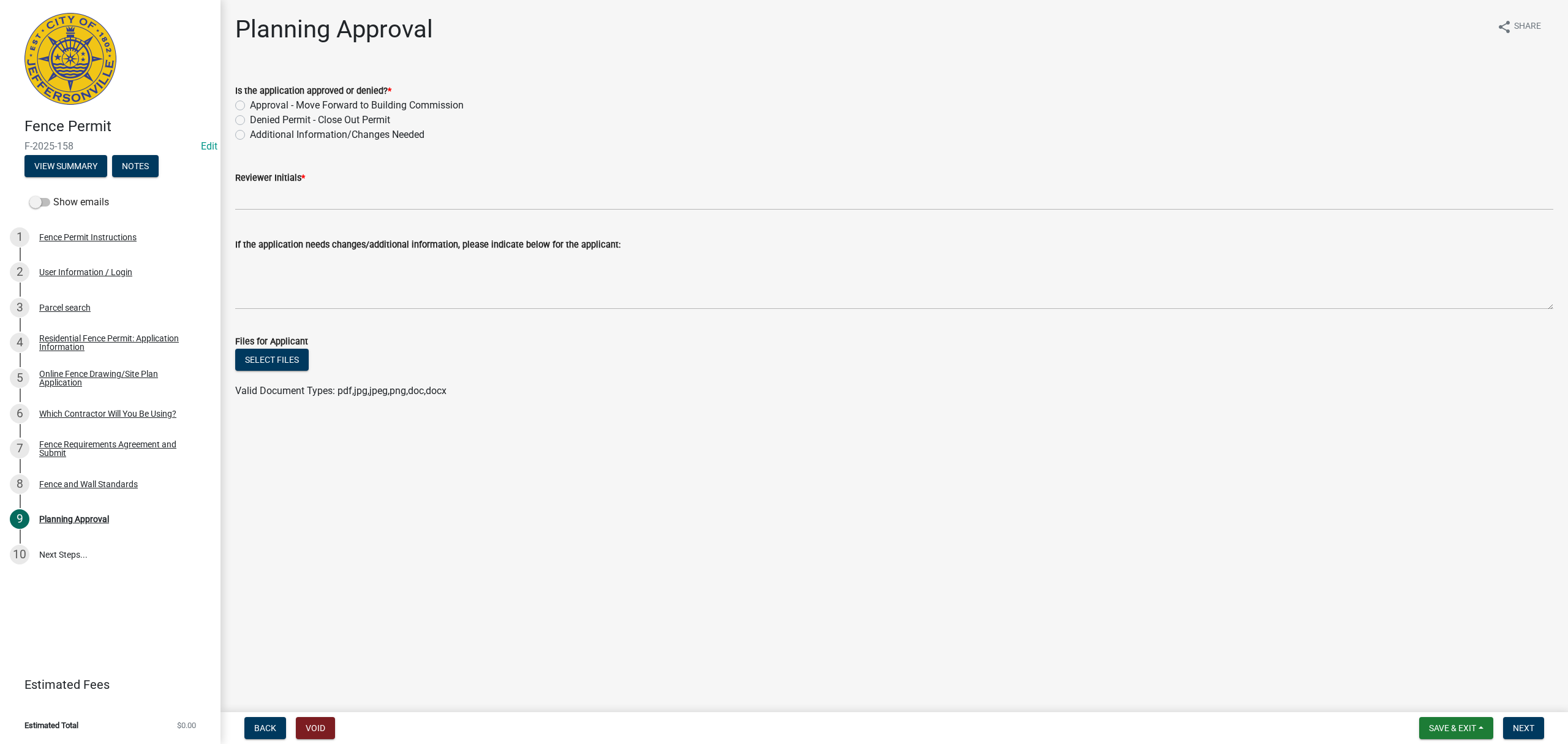
click at [256, 103] on label "Approval - Move Forward to Building Commission" at bounding box center [356, 105] width 213 height 15
click at [256, 103] on input "Approval - Move Forward to Building Commission" at bounding box center [254, 102] width 8 height 8
radio input "true"
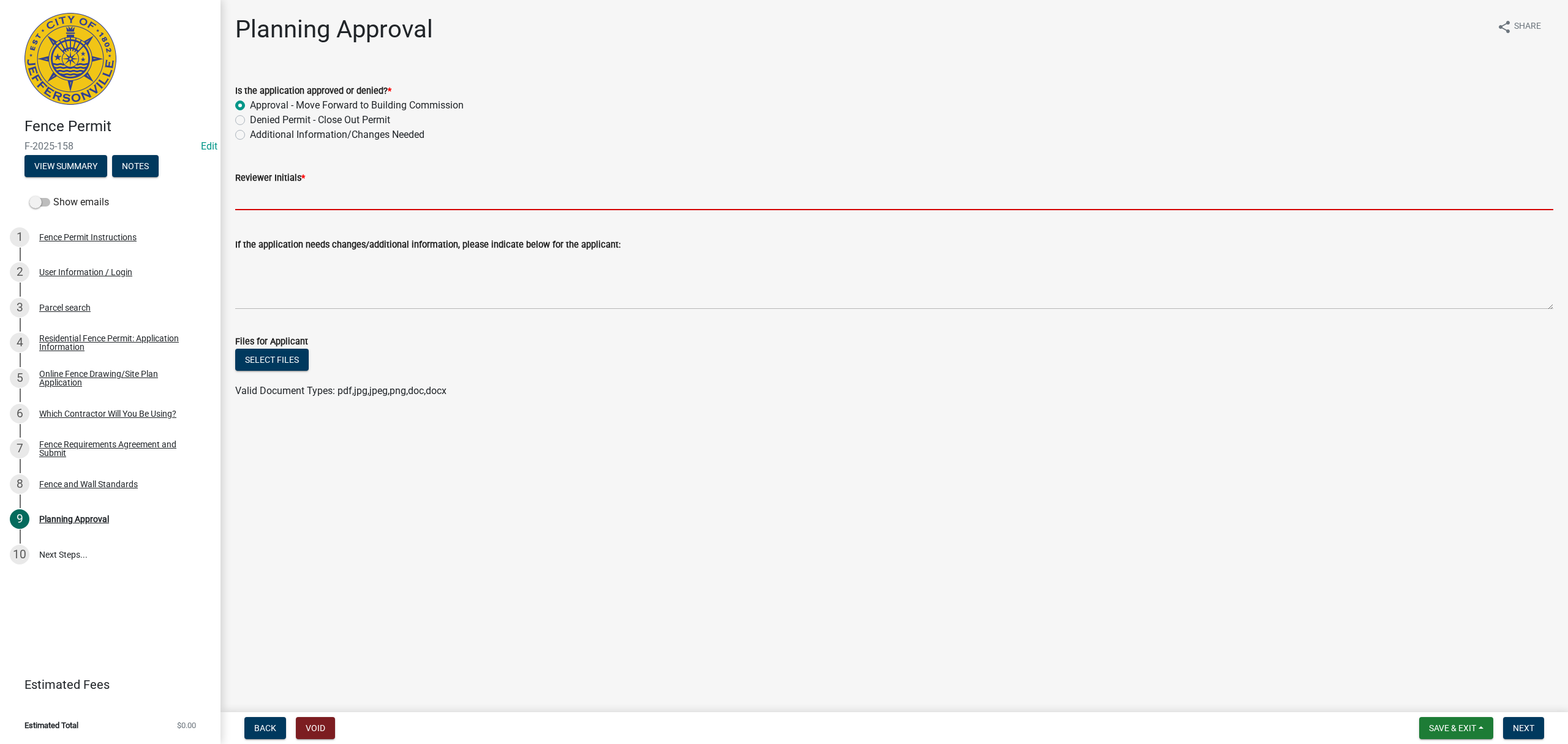
click at [268, 196] on input "Reviewer Initials *" at bounding box center [894, 198] width 1318 height 26
type input "STS"
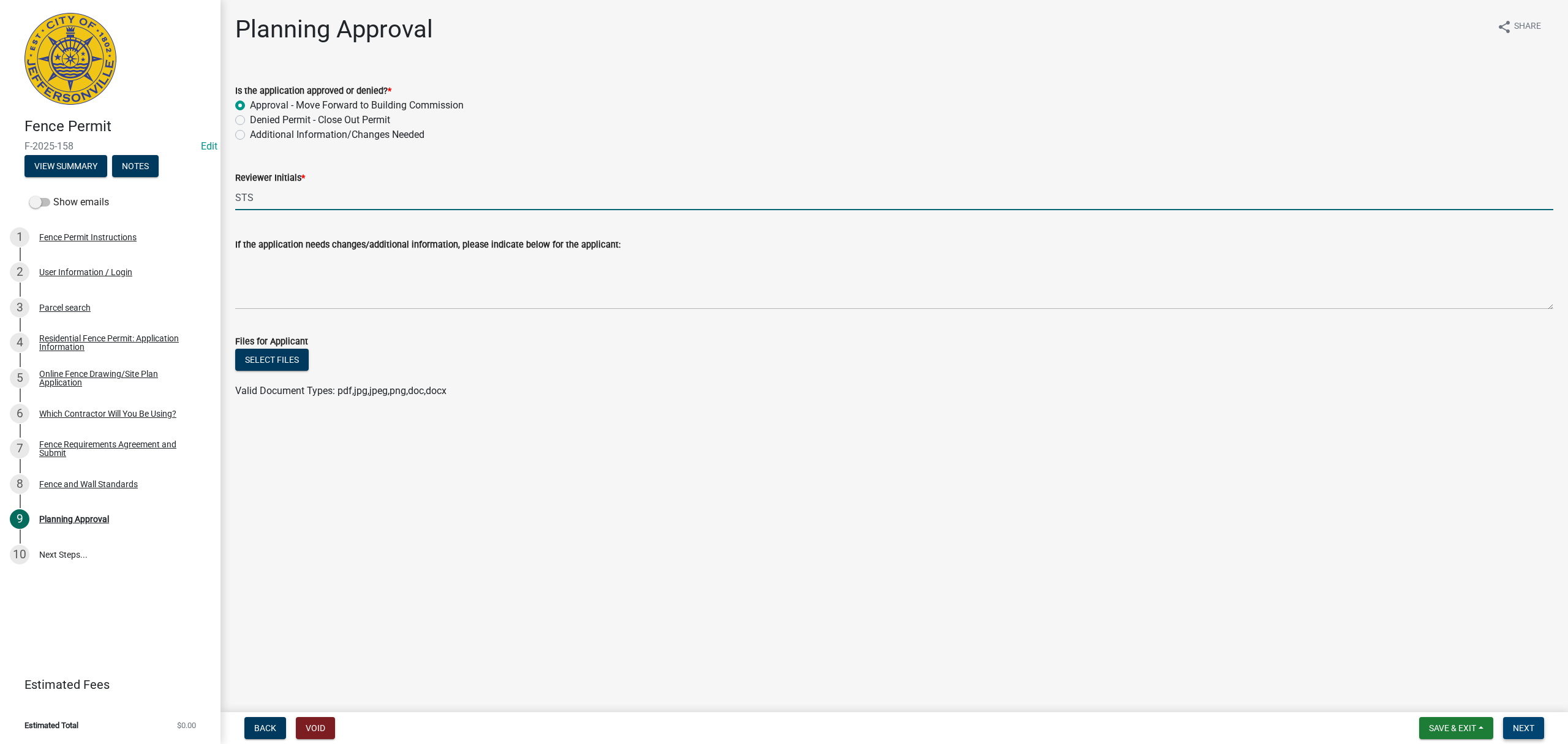
click at [1525, 723] on span "Next" at bounding box center [1524, 728] width 22 height 10
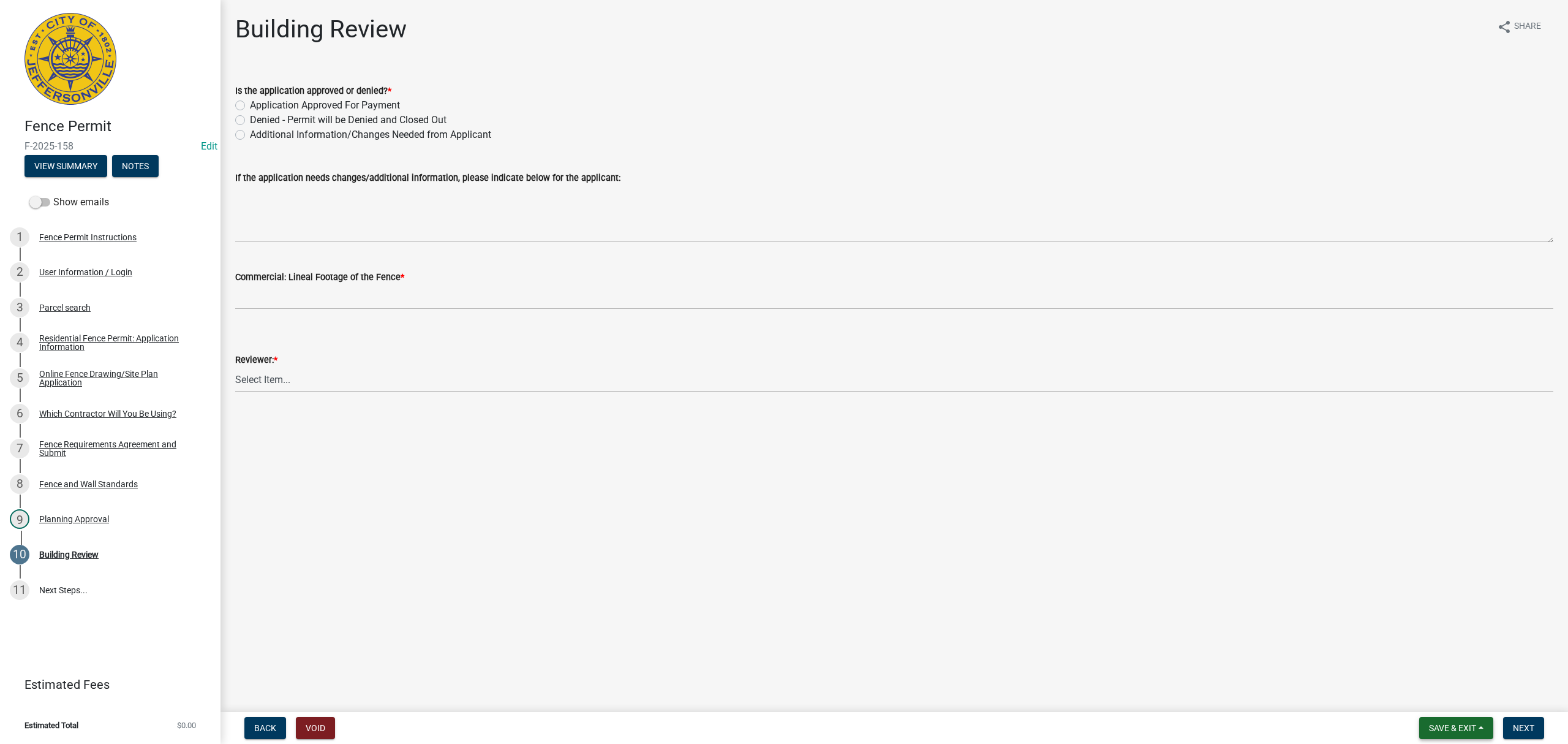
click at [1464, 726] on span "Save & Exit" at bounding box center [1453, 728] width 47 height 10
click at [1449, 695] on button "Save & Exit" at bounding box center [1445, 697] width 98 height 30
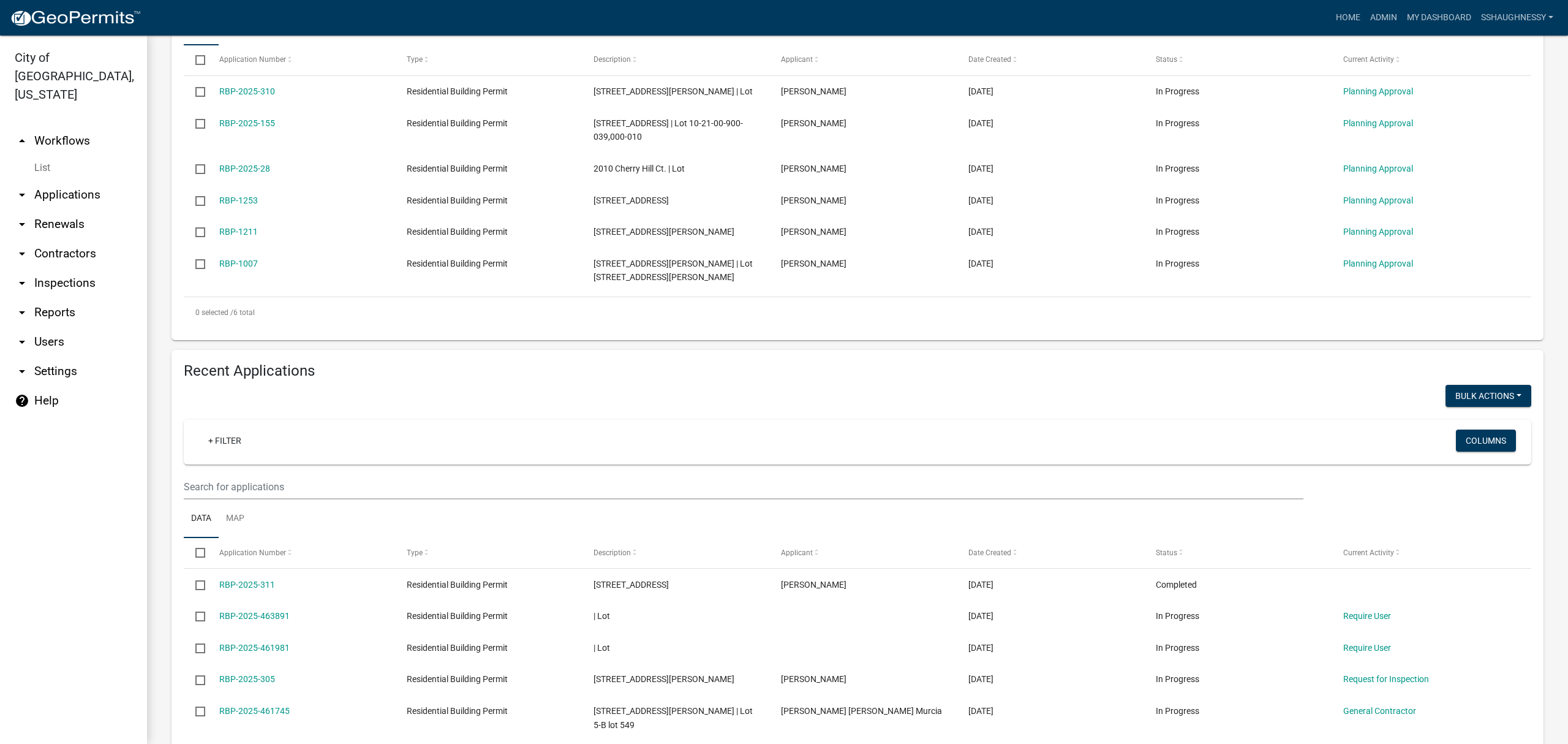
scroll to position [163, 0]
